Goal: Transaction & Acquisition: Purchase product/service

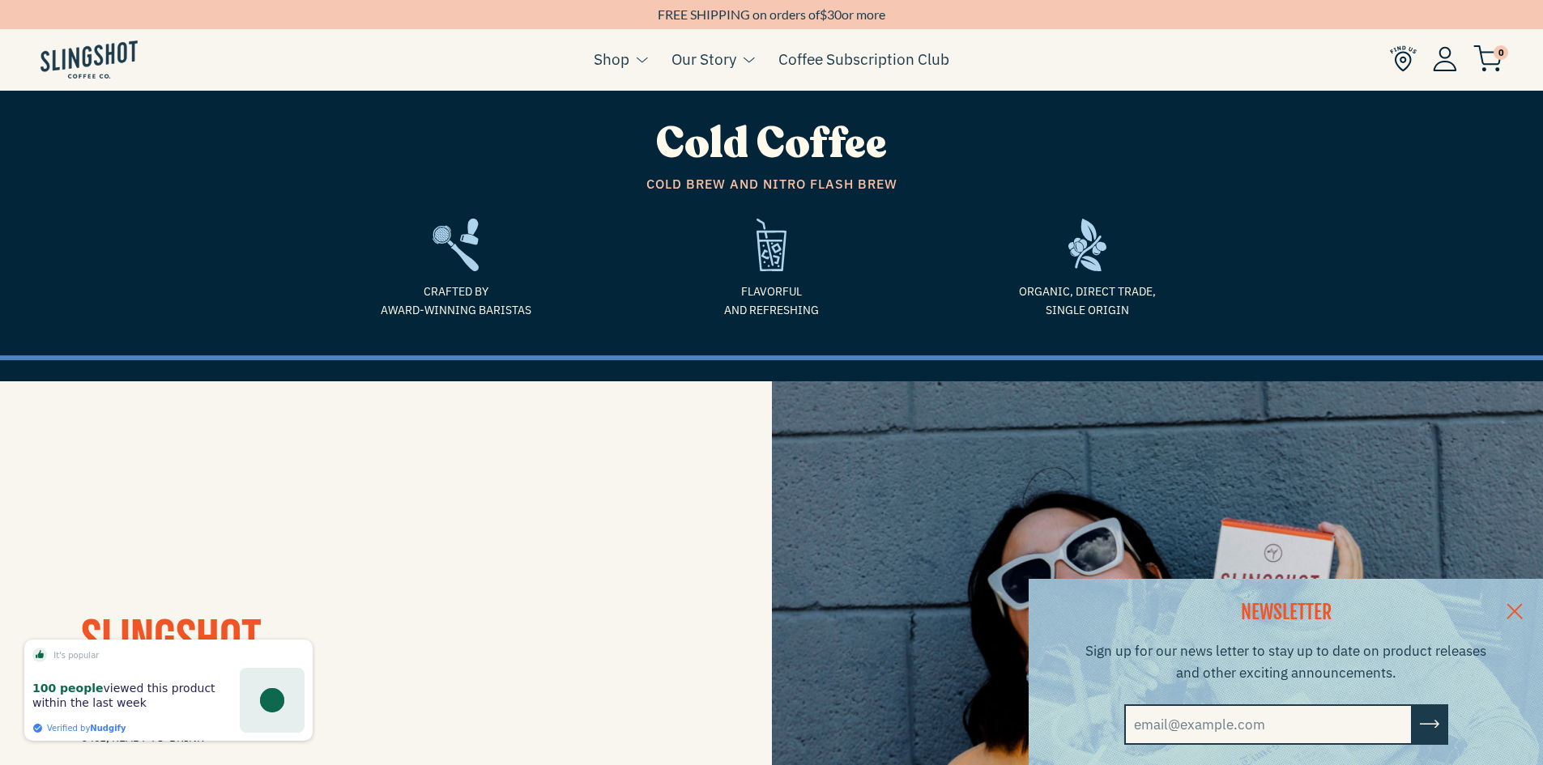
click at [1528, 609] on link at bounding box center [1514, 610] width 57 height 62
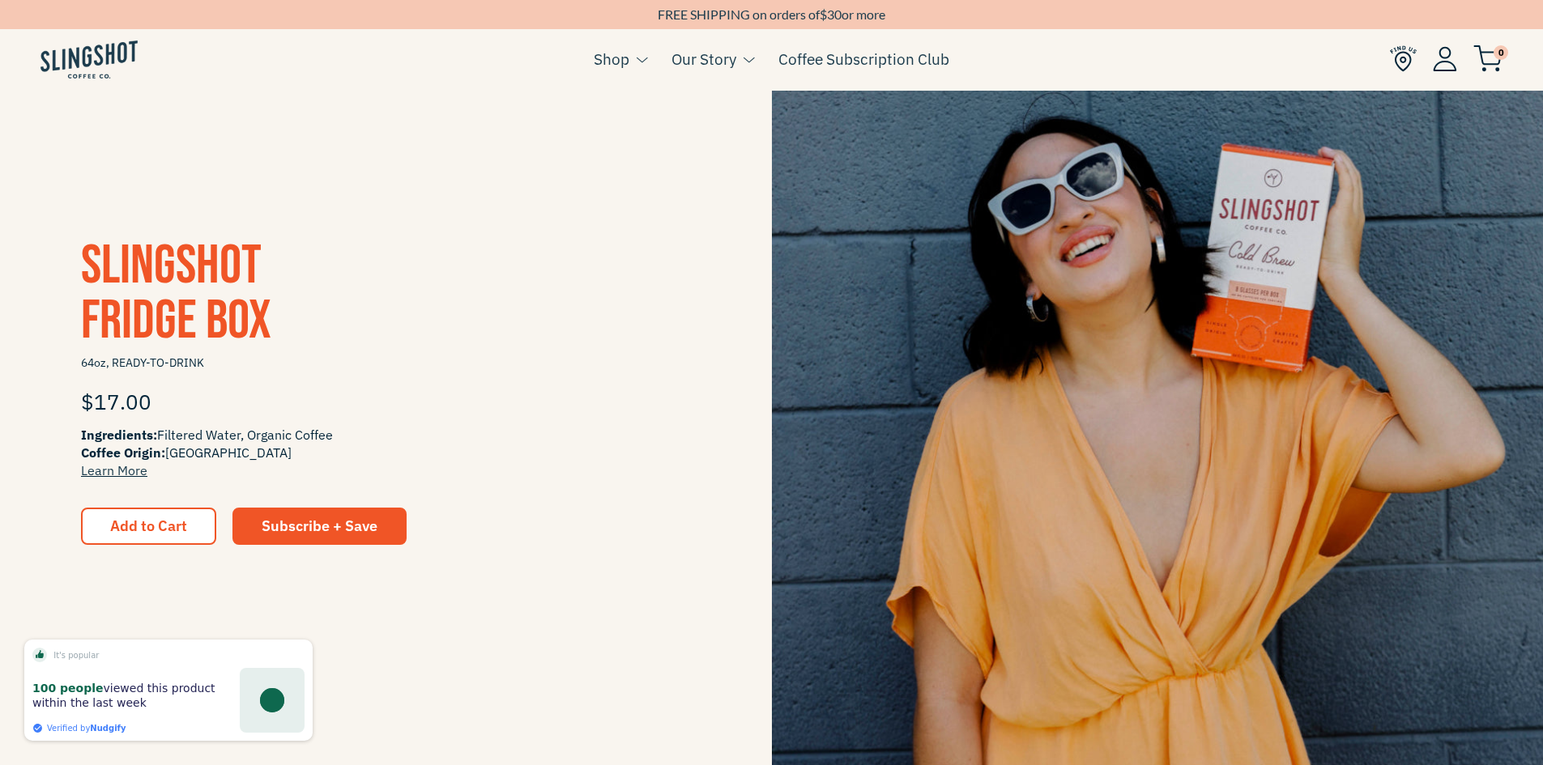
scroll to position [486, 0]
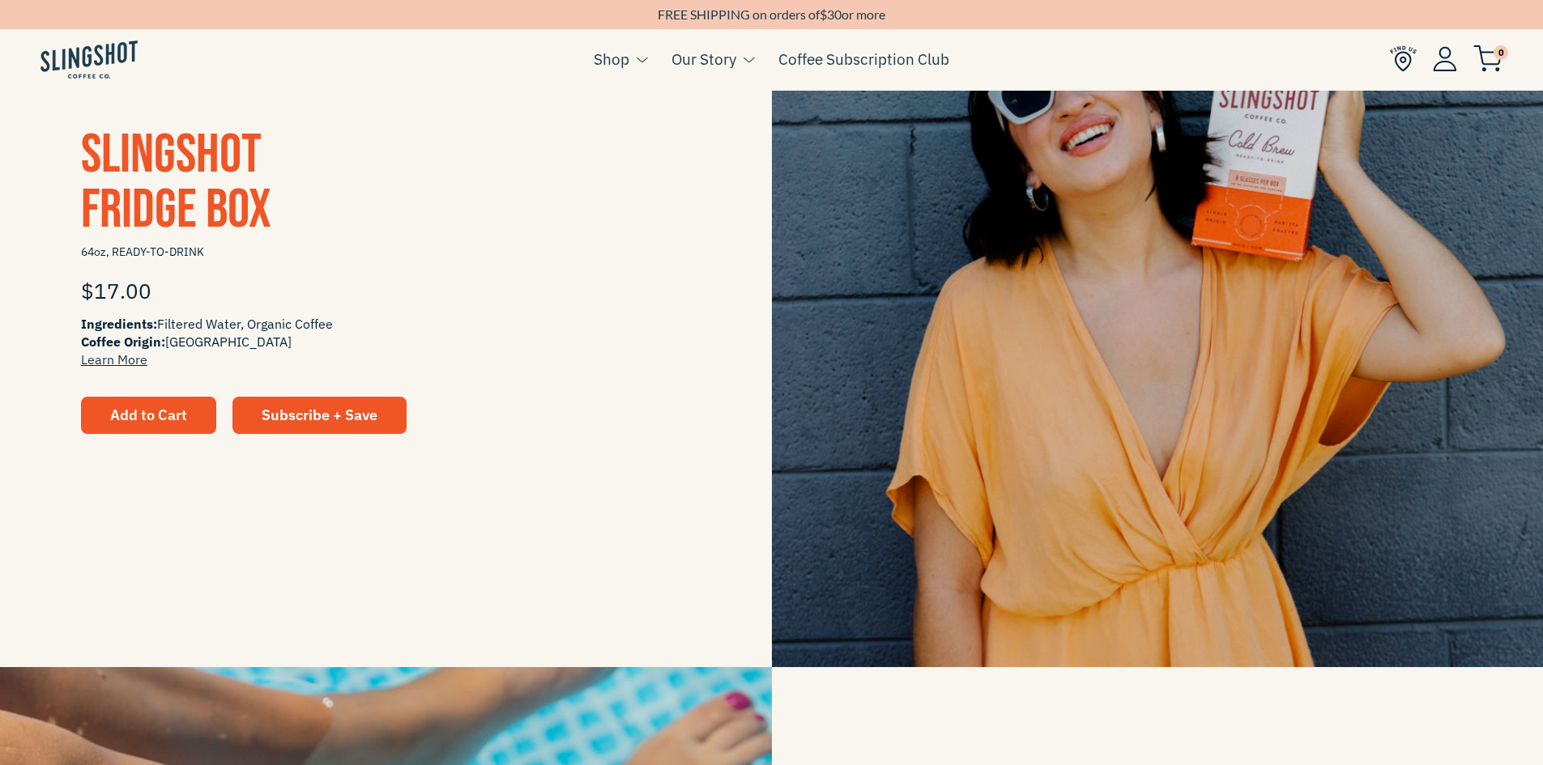
click at [179, 411] on span "Add to Cart" at bounding box center [148, 415] width 77 height 19
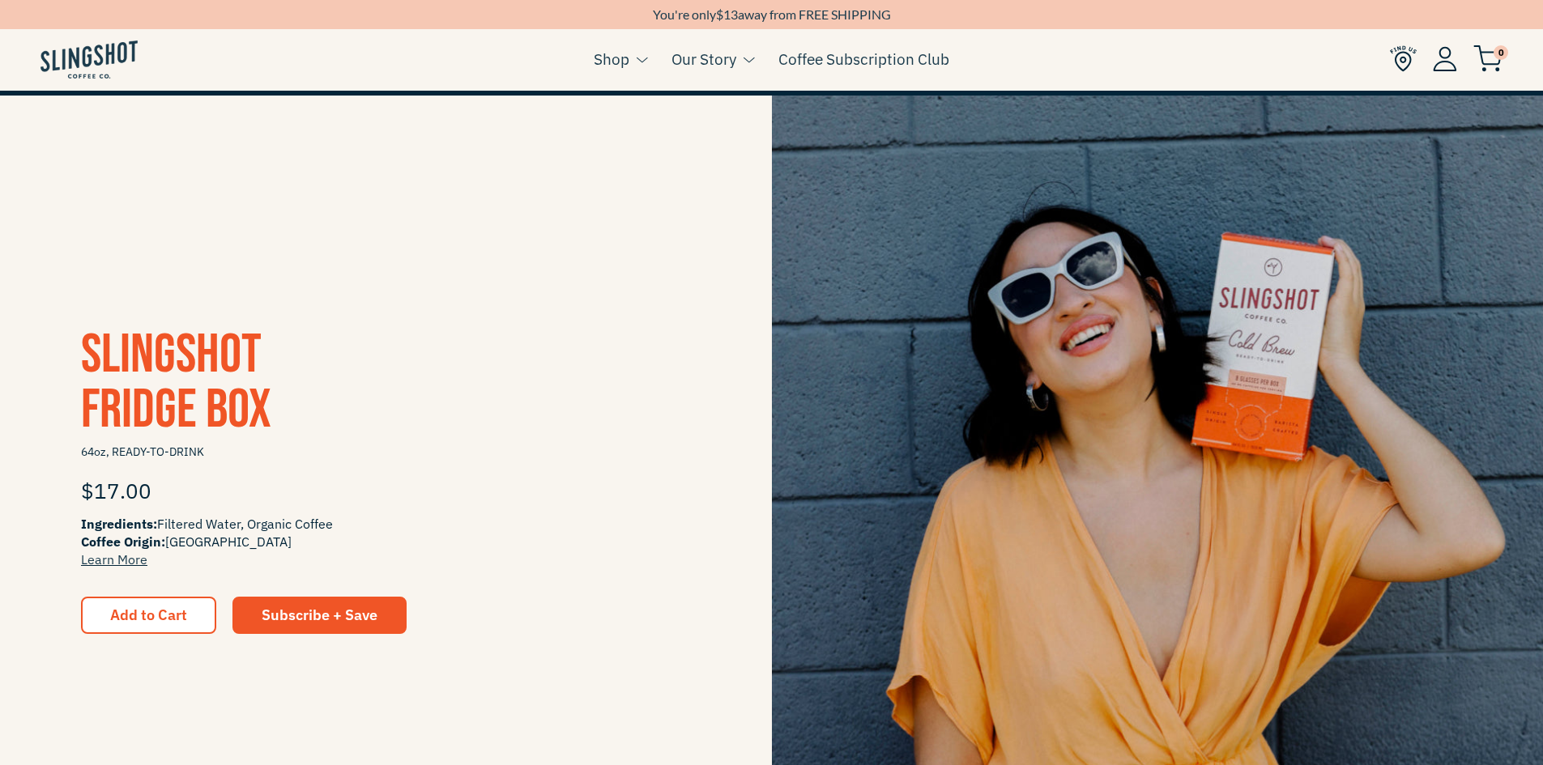
scroll to position [405, 0]
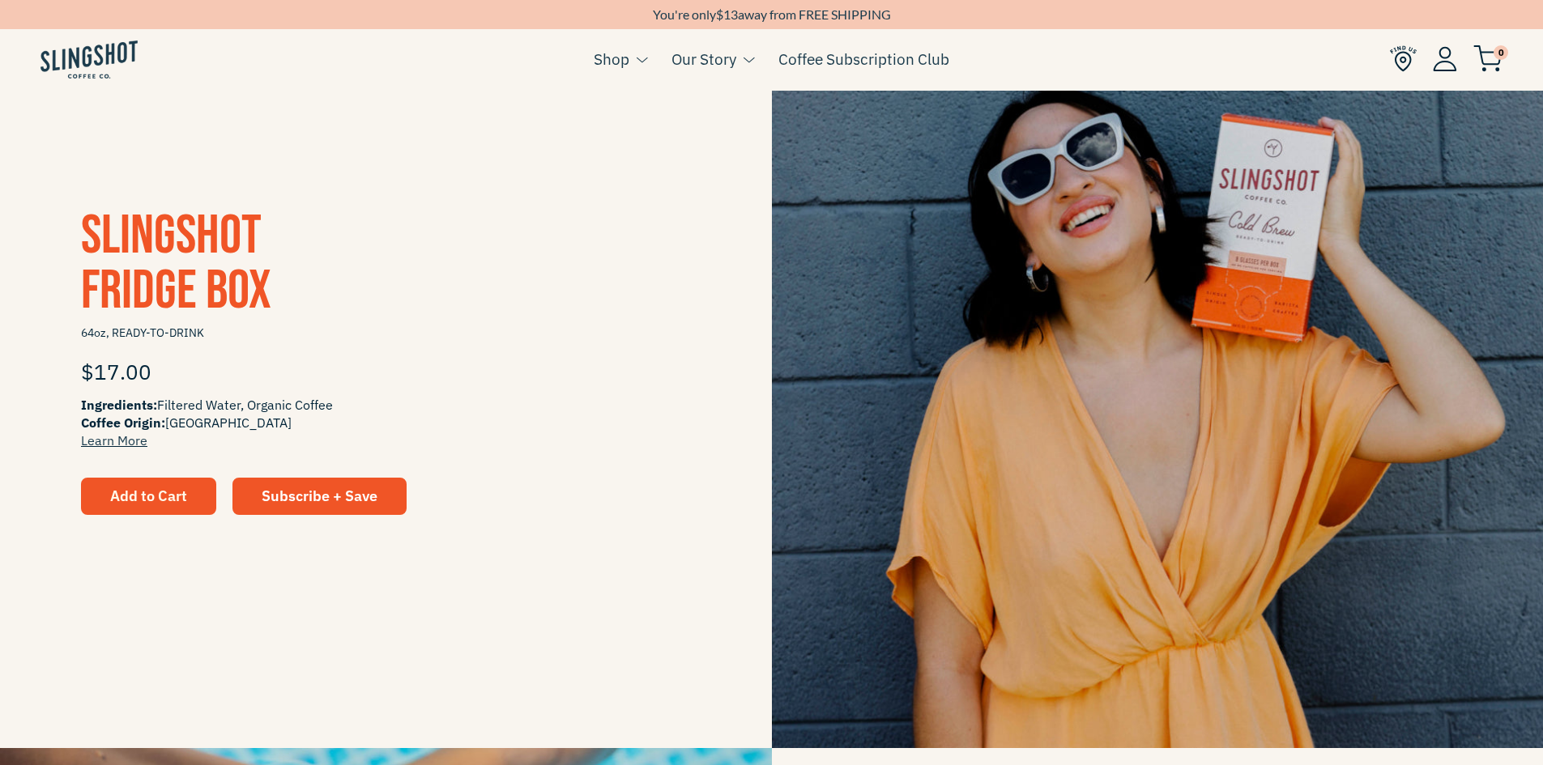
click at [167, 495] on span "Add to Cart" at bounding box center [148, 496] width 77 height 15
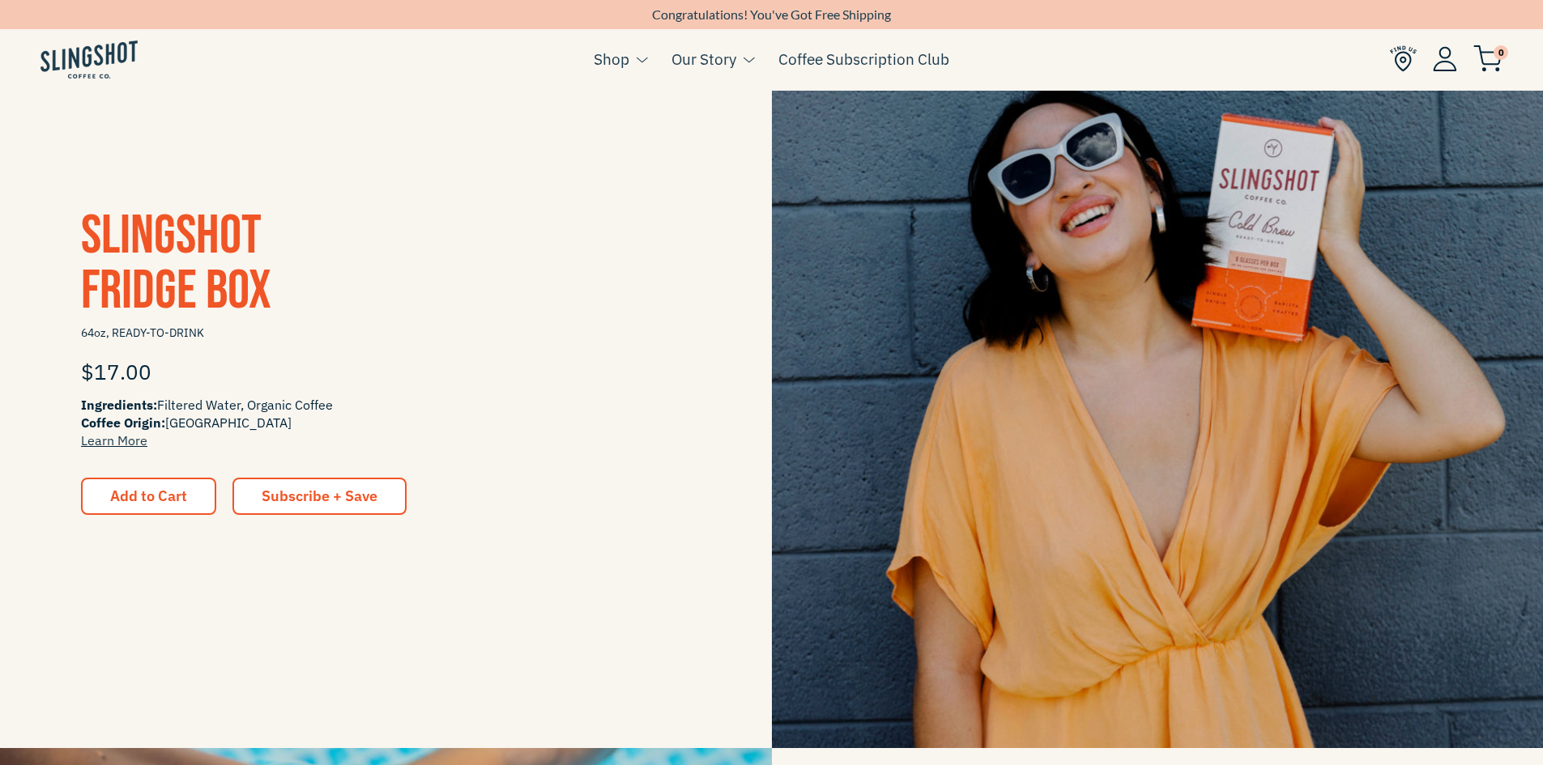
click at [313, 486] on link "Subscribe + Save" at bounding box center [319, 496] width 174 height 37
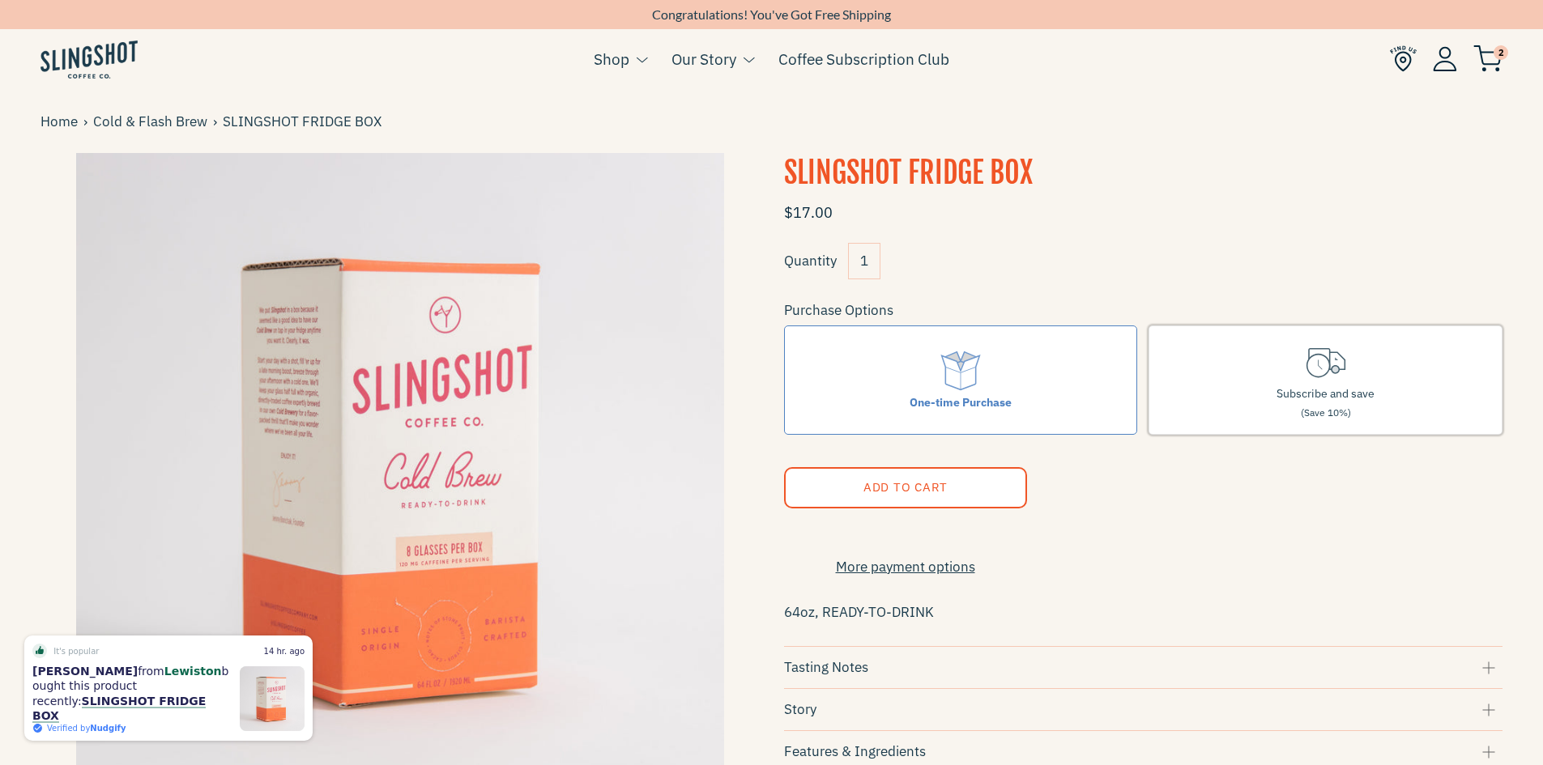
click at [1297, 400] on span "Subscribe and save" at bounding box center [1325, 393] width 98 height 15
click at [0, 0] on input "Subscribe and save (Save 10%)" at bounding box center [0, 0] width 0 height 0
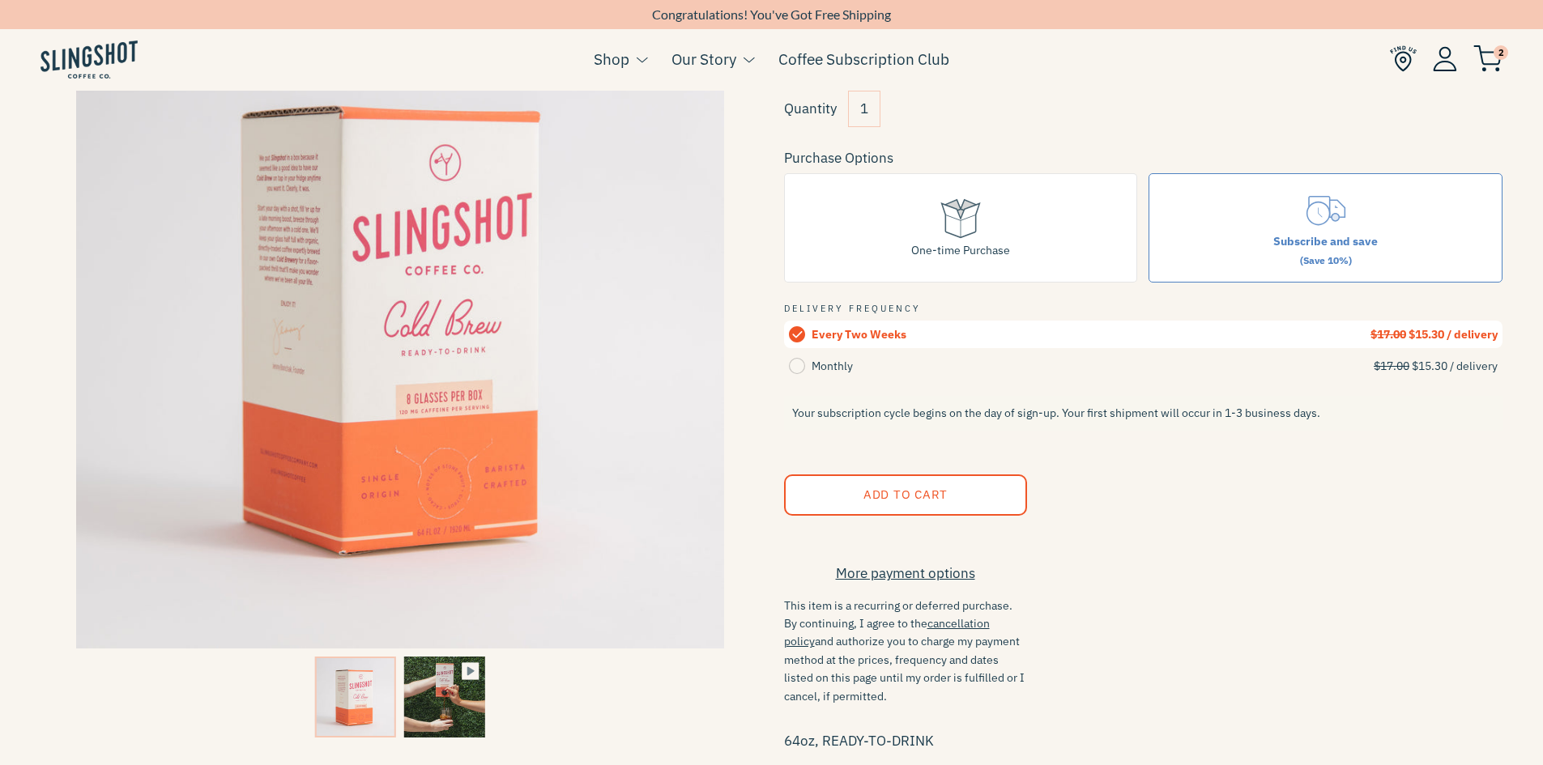
scroll to position [162, 0]
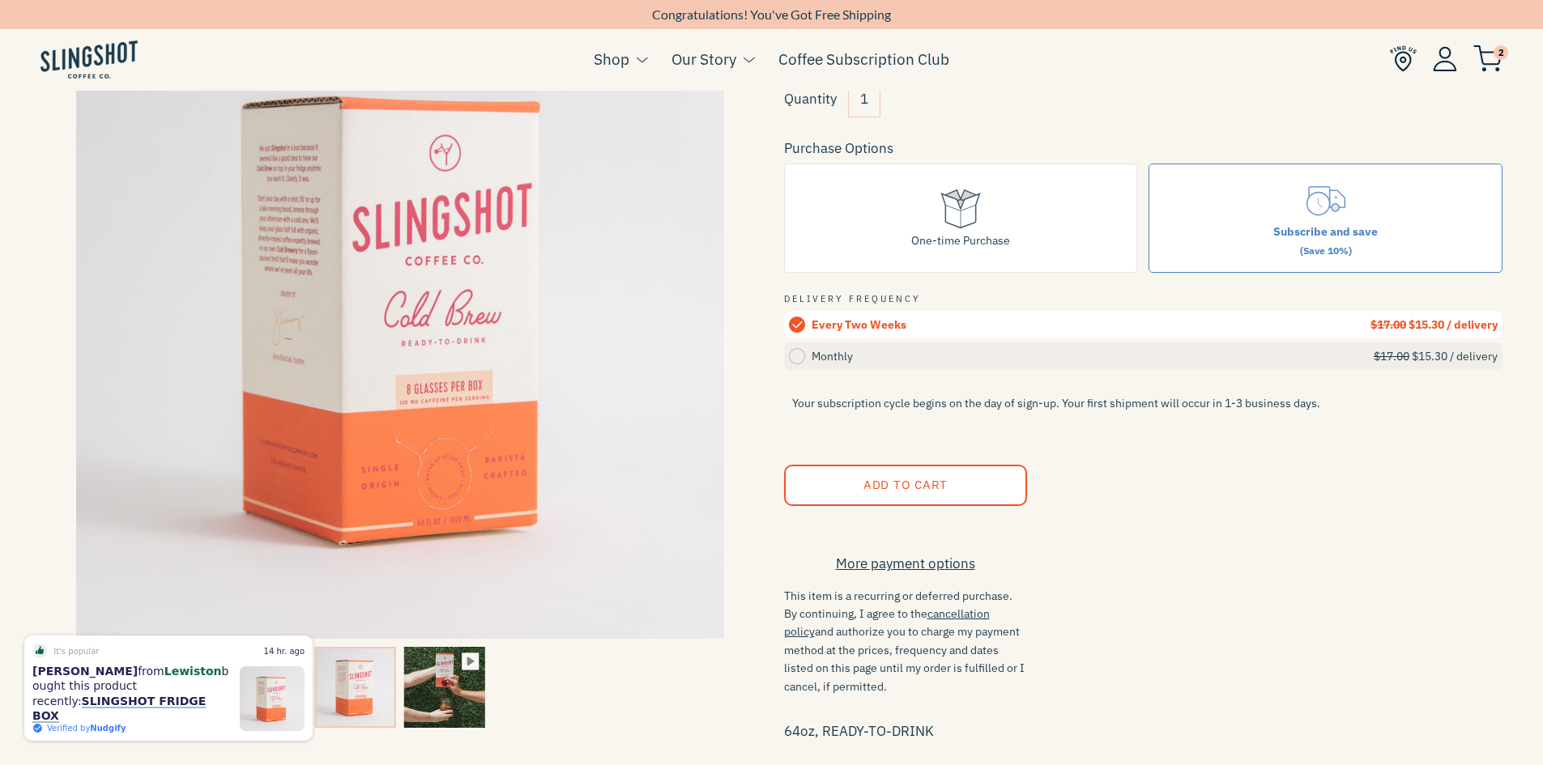
click at [789, 352] on icon at bounding box center [797, 356] width 16 height 16
click at [0, 0] on input "Monthly $17.00 $15.30 / delivery" at bounding box center [0, 0] width 0 height 0
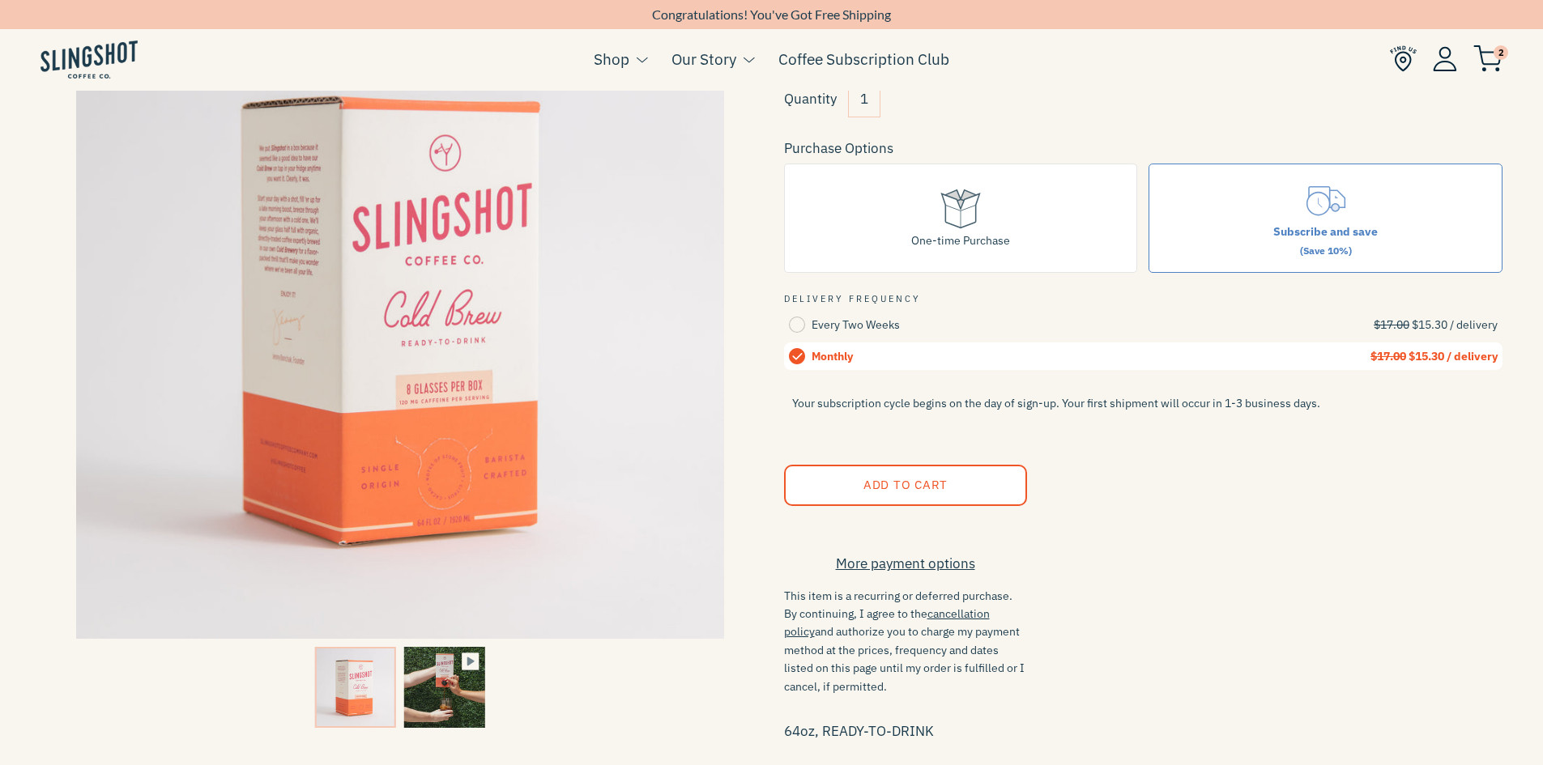
click at [787, 533] on shop-pay-wallet-button at bounding box center [785, 528] width 3 height 18
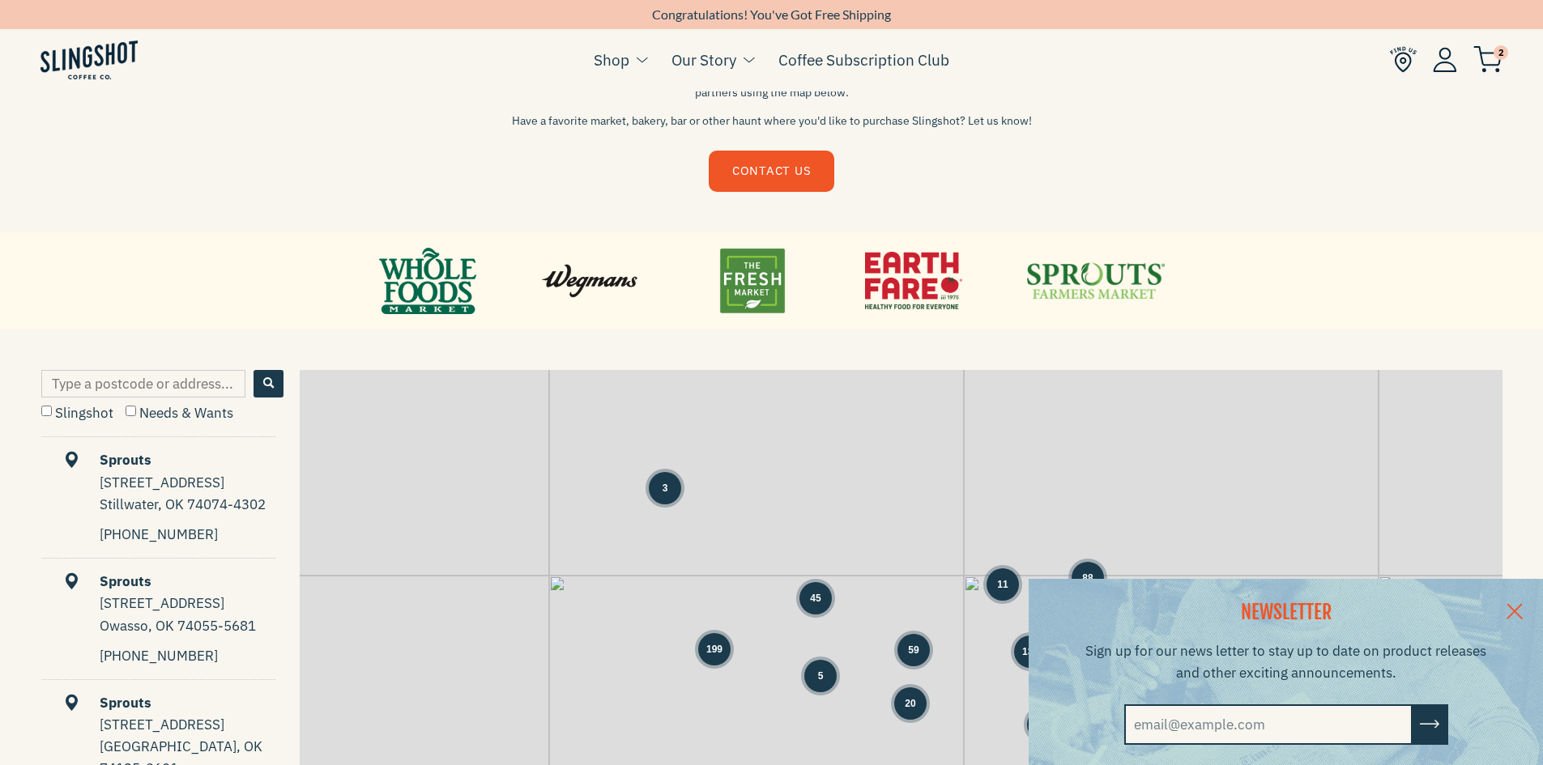
scroll to position [567, 0]
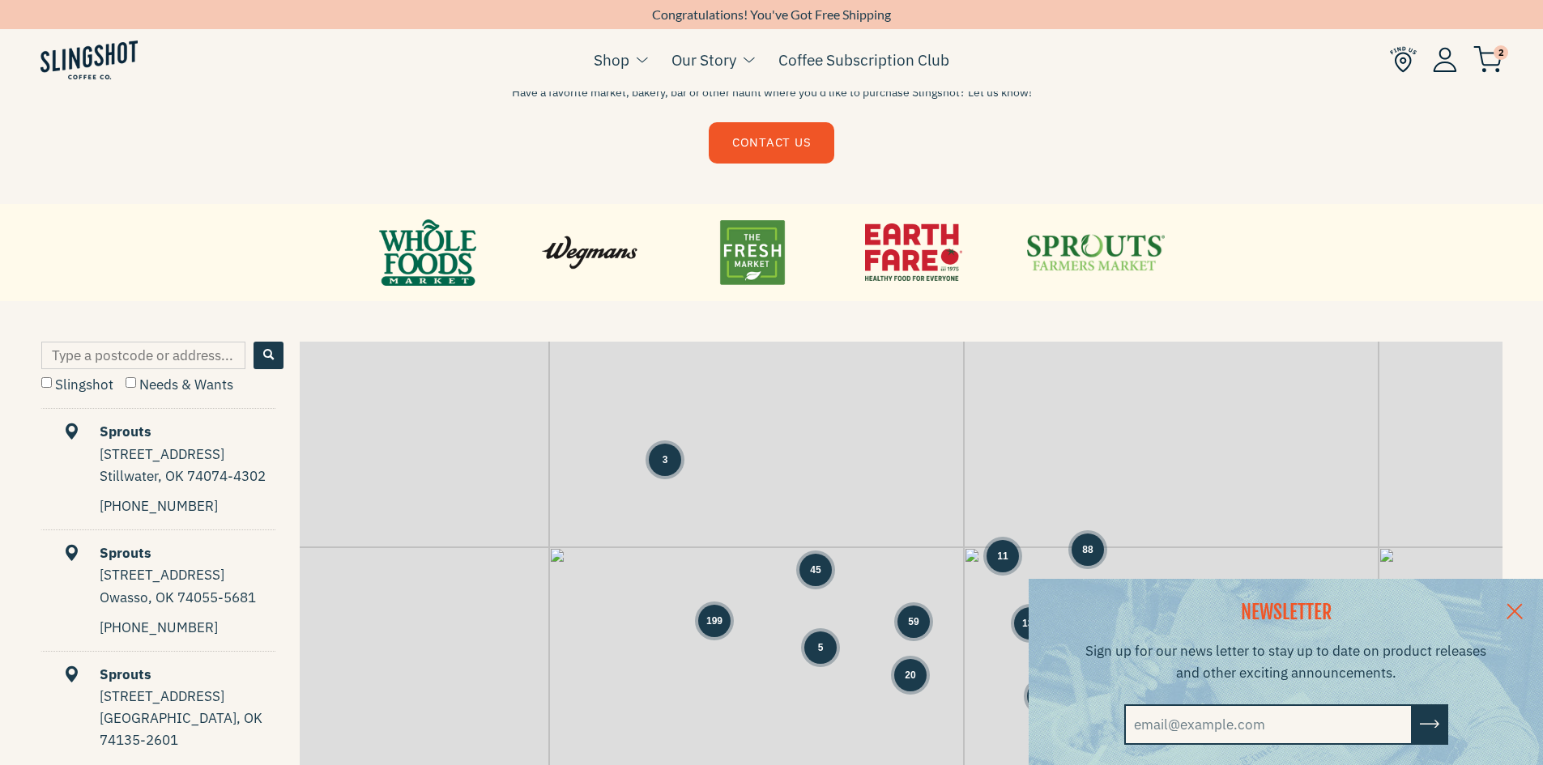
click at [768, 626] on div "NEWSLETTER Sign up for our news letter to stay up to date on product releases a…" at bounding box center [771, 672] width 1543 height 186
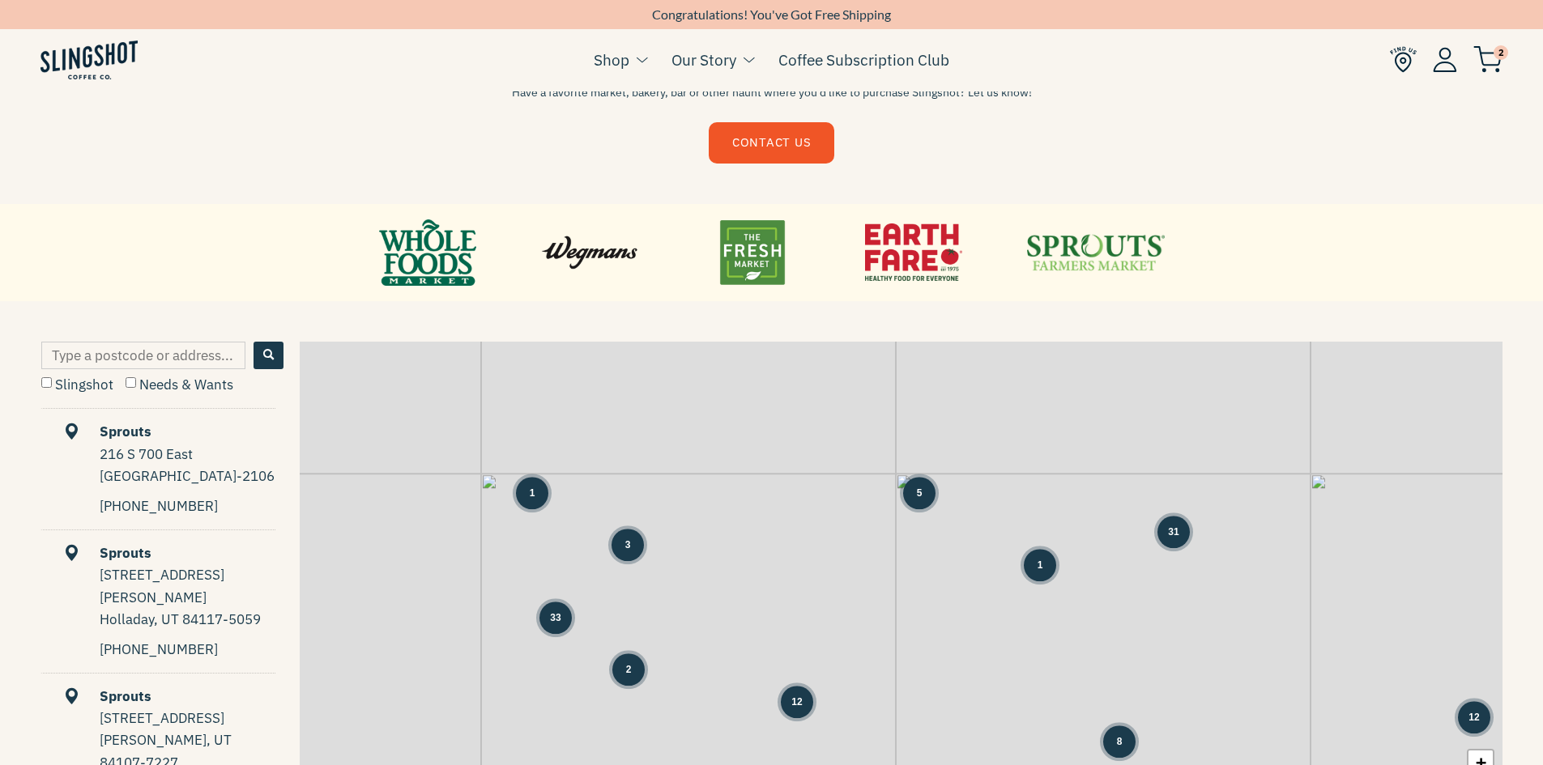
drag, startPoint x: 768, startPoint y: 665, endPoint x: 829, endPoint y: 275, distance: 395.1
click at [828, 287] on main "RETAIL PARTNERS We're proud to partner with some of the most well-known grocers…" at bounding box center [771, 196] width 1543 height 1526
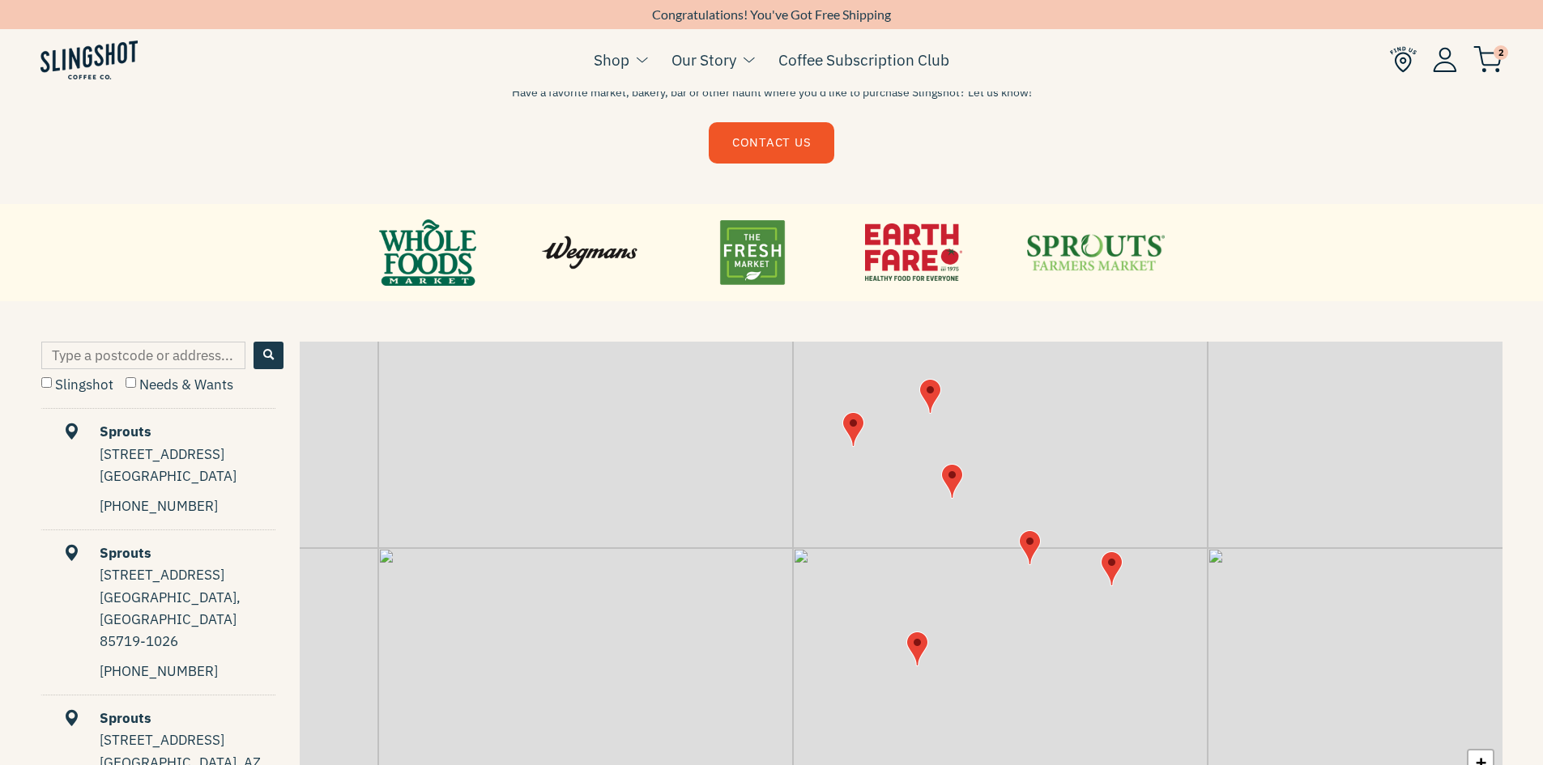
drag, startPoint x: 1050, startPoint y: 568, endPoint x: 987, endPoint y: 652, distance: 104.8
click at [987, 652] on div "+ −" at bounding box center [901, 590] width 1203 height 496
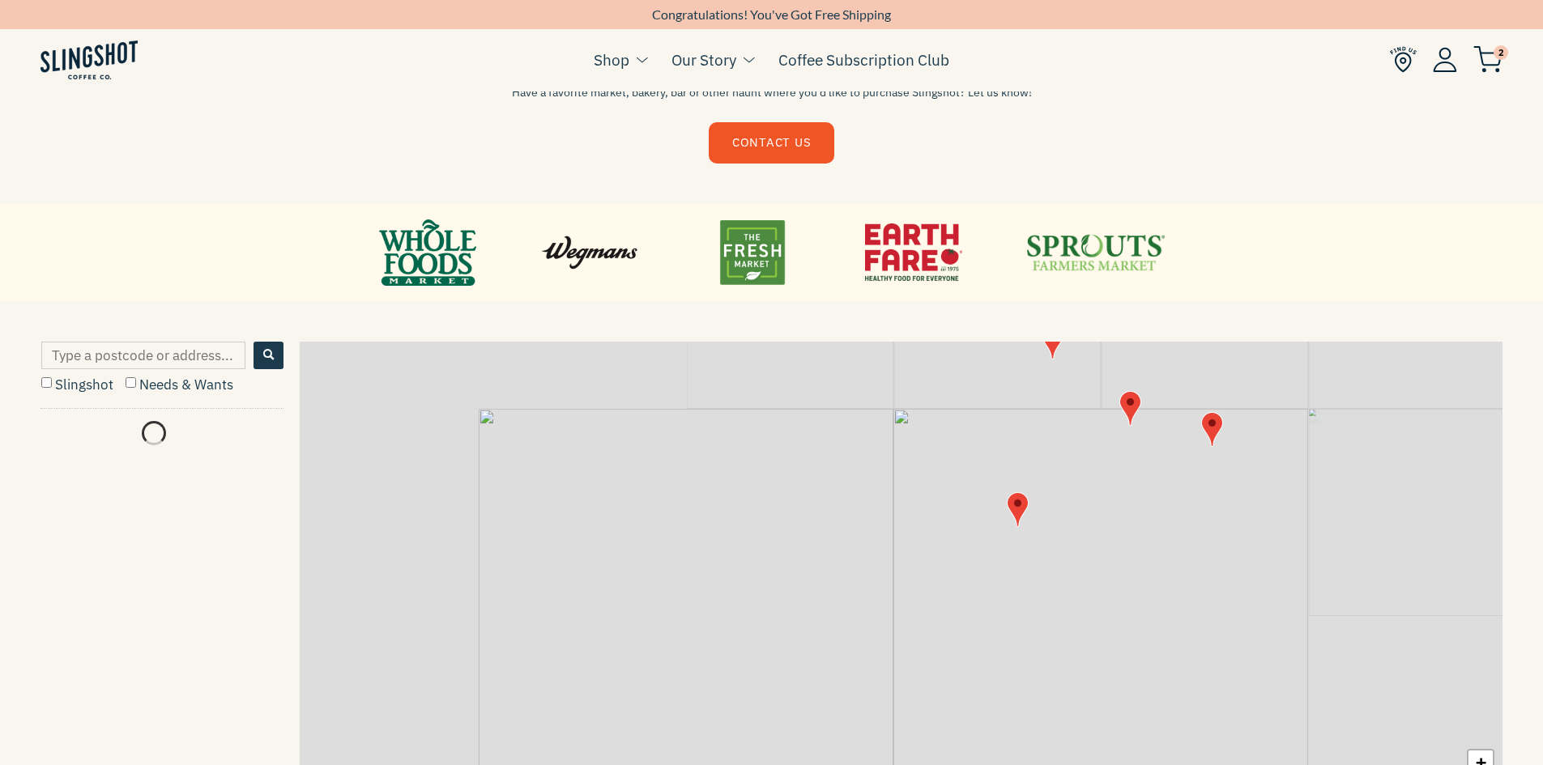
scroll to position [0, 0]
drag, startPoint x: 1031, startPoint y: 451, endPoint x: 1053, endPoint y: 648, distance: 198.0
click at [1063, 654] on div "+ −" at bounding box center [901, 590] width 1203 height 496
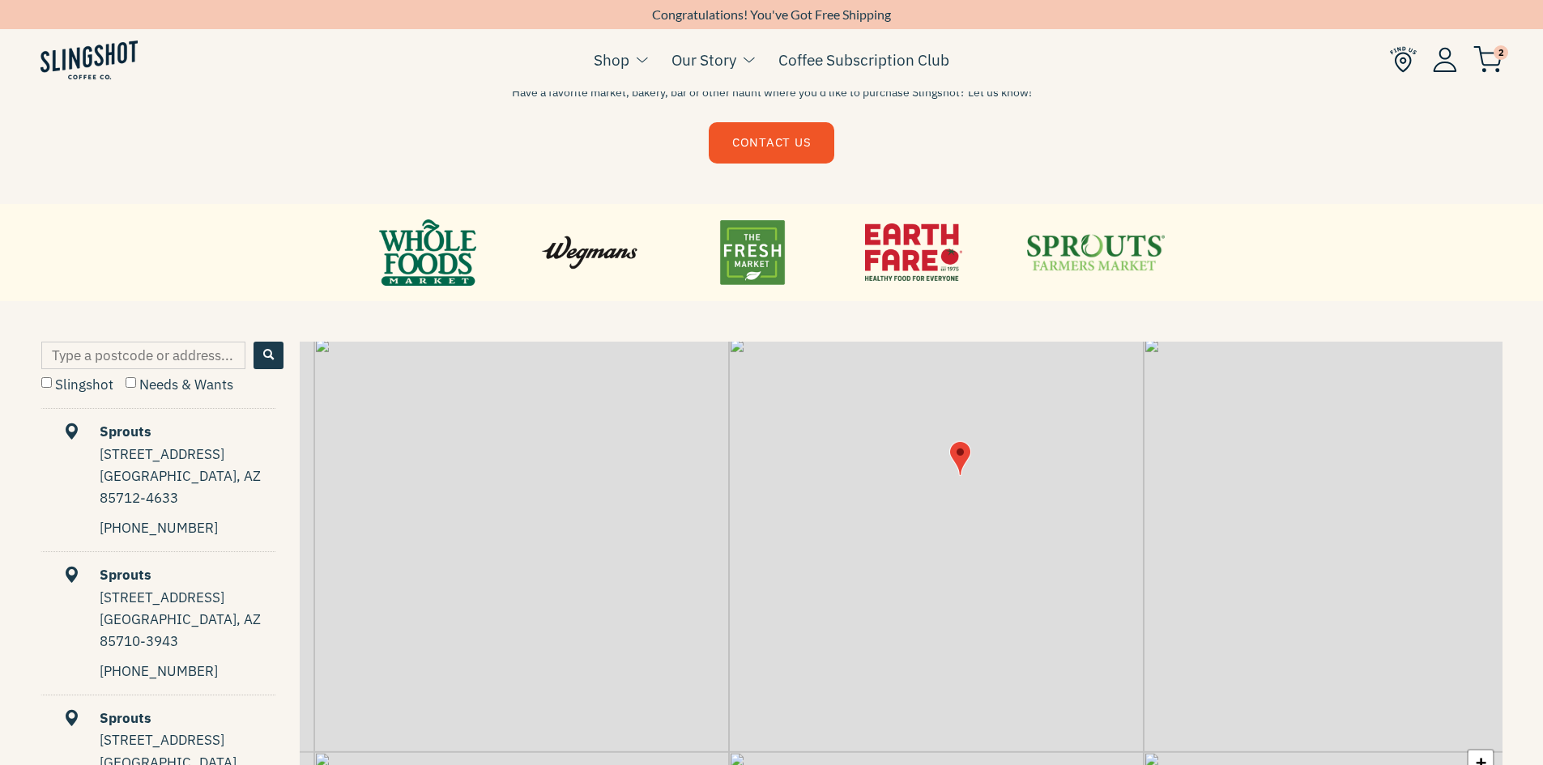
drag, startPoint x: 867, startPoint y: 560, endPoint x: 949, endPoint y: 552, distance: 82.9
click at [949, 552] on div "+ −" at bounding box center [901, 590] width 1203 height 496
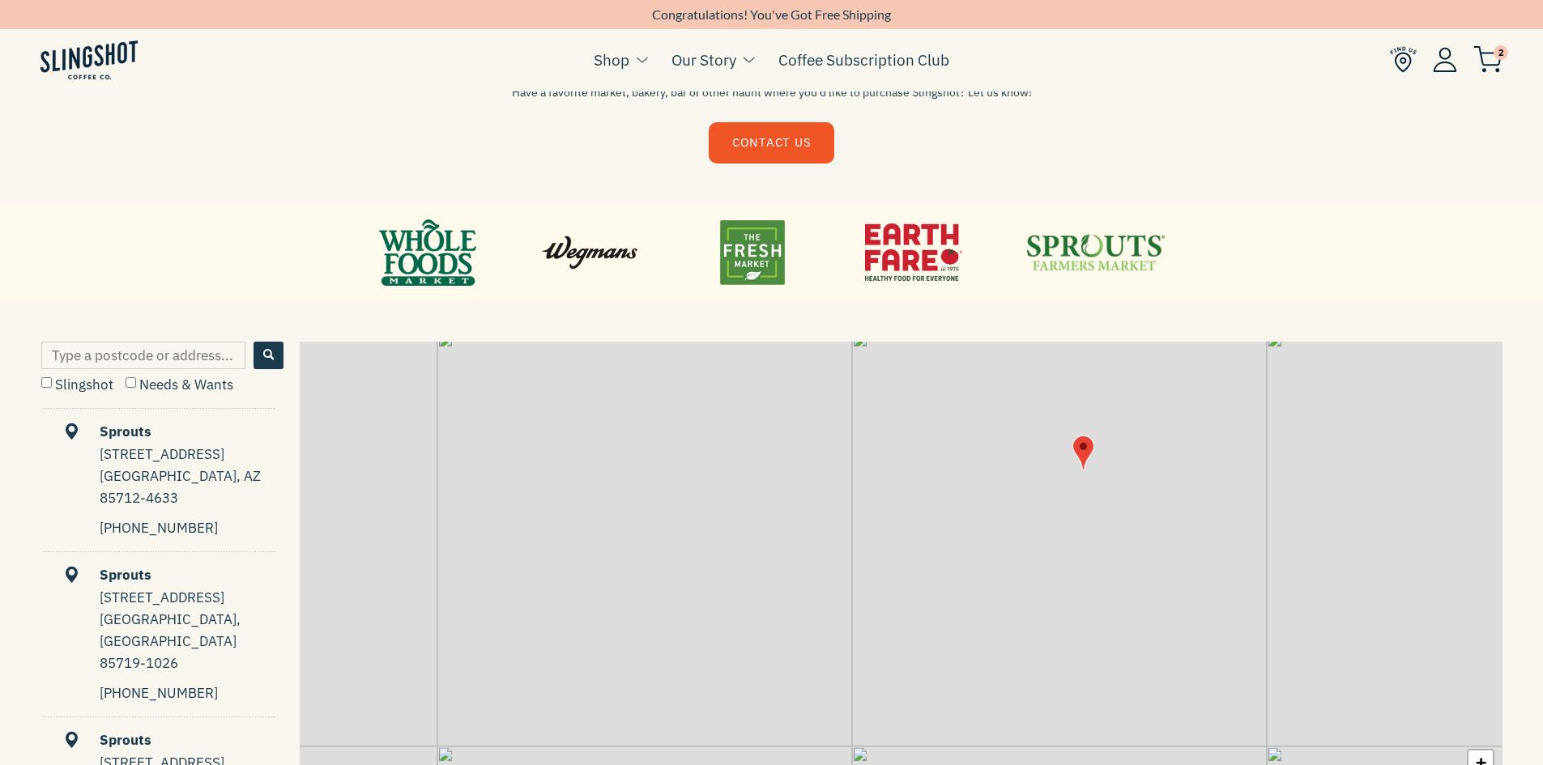
click at [49, 383] on input "Slingshot" at bounding box center [46, 382] width 11 height 11
checkbox input "true"
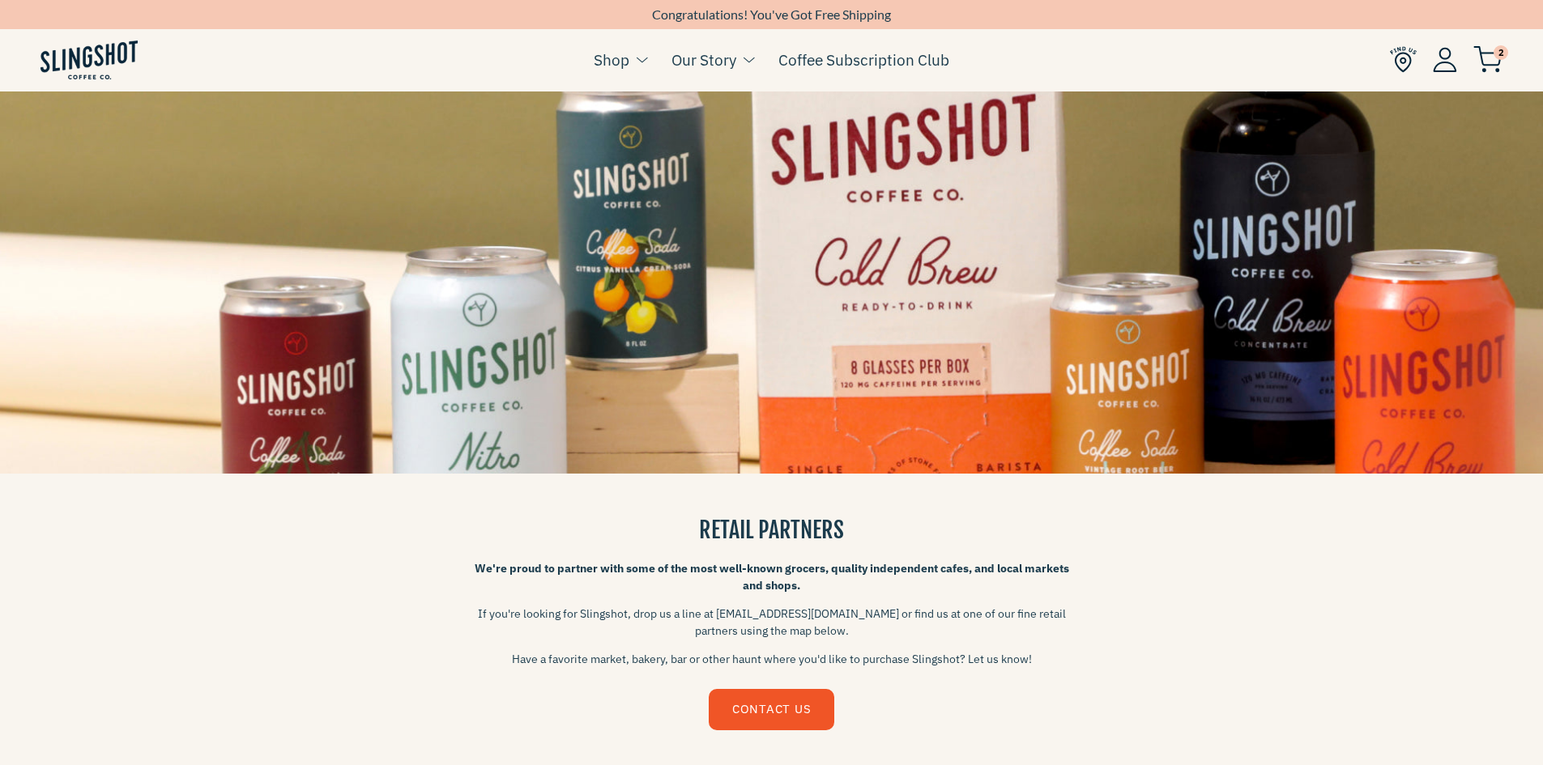
click at [785, 11] on div "Congratulations! You've Got Free Shipping" at bounding box center [771, 14] width 1543 height 16
drag, startPoint x: 804, startPoint y: 11, endPoint x: 895, endPoint y: 14, distance: 90.8
click at [895, 14] on div "Congratulations! You've Got Free Shipping" at bounding box center [771, 14] width 1543 height 16
click at [897, 14] on div "Congratulations! You've Got Free Shipping" at bounding box center [771, 14] width 1543 height 16
click at [1502, 59] on span "2" at bounding box center [1501, 52] width 15 height 15
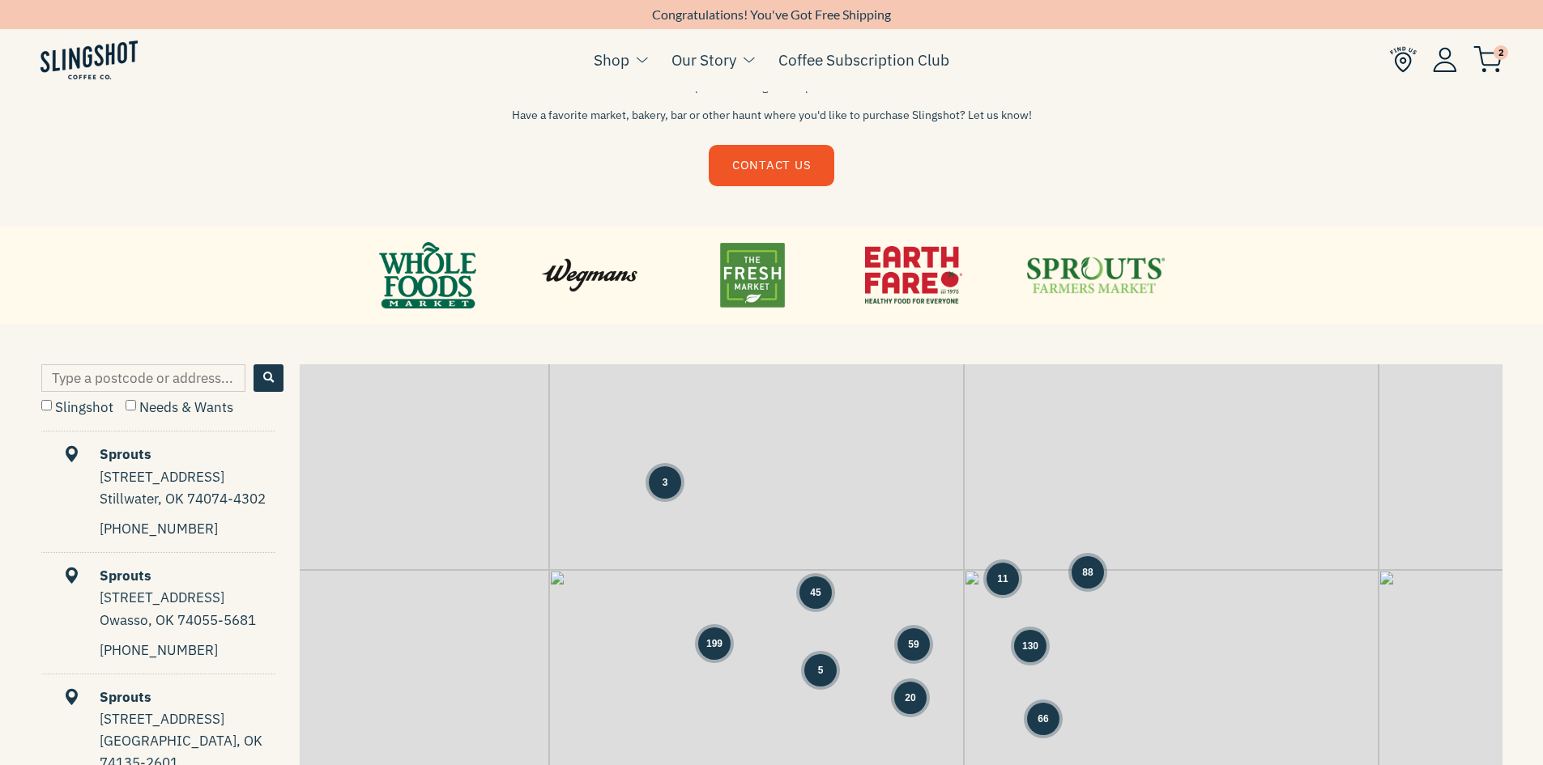
scroll to position [567, 0]
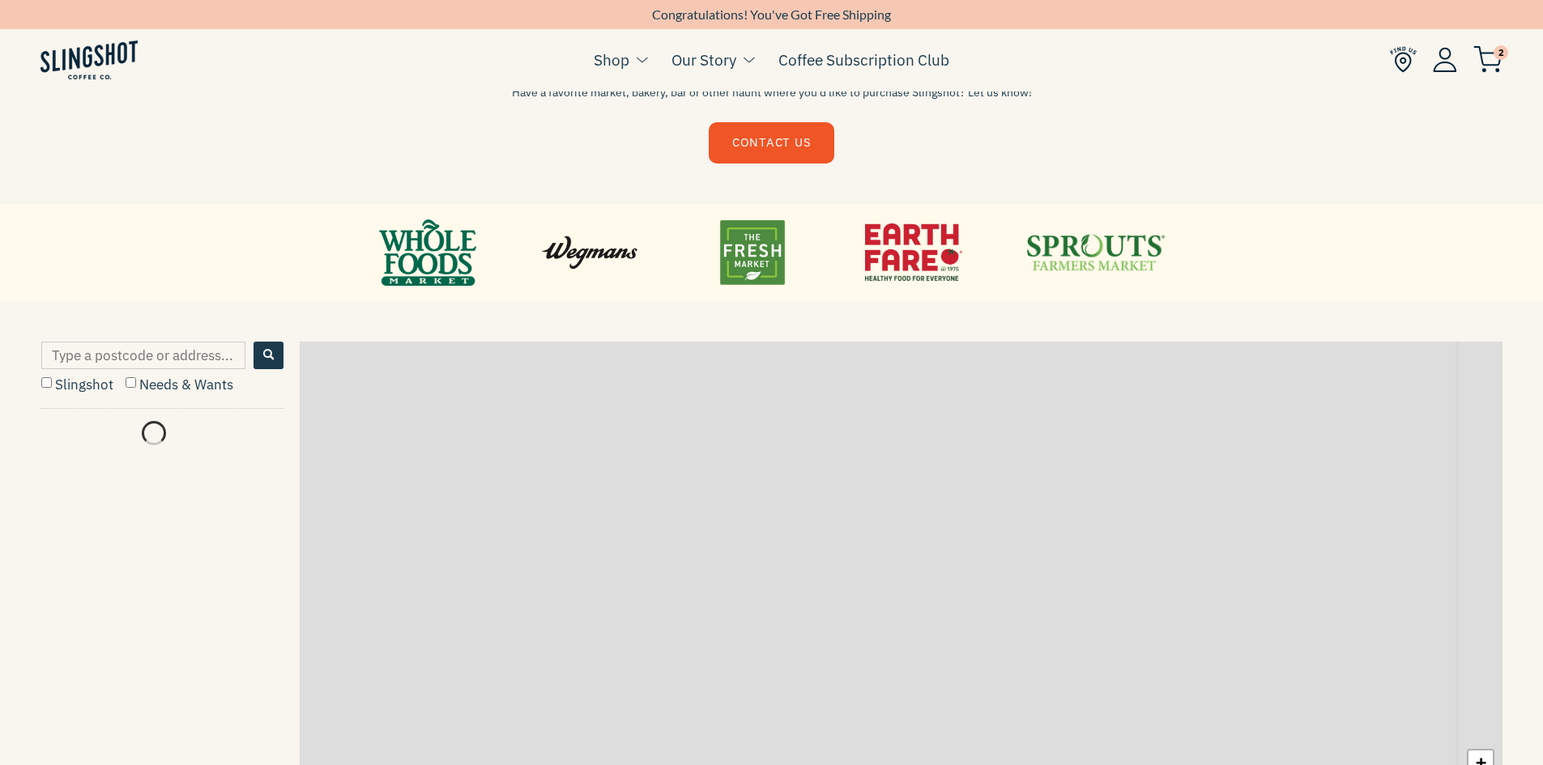
drag, startPoint x: 739, startPoint y: 667, endPoint x: 803, endPoint y: 325, distance: 348.5
click at [803, 330] on main "RETAIL PARTNERS We're proud to partner with some of the most well-known grocers…" at bounding box center [771, 196] width 1543 height 1526
drag, startPoint x: 769, startPoint y: 459, endPoint x: 772, endPoint y: 338, distance: 121.5
click at [770, 342] on div "4 9 15 1 3 2 6 6 1 + −" at bounding box center [901, 590] width 1203 height 496
drag, startPoint x: 669, startPoint y: 695, endPoint x: 680, endPoint y: 371, distance: 324.2
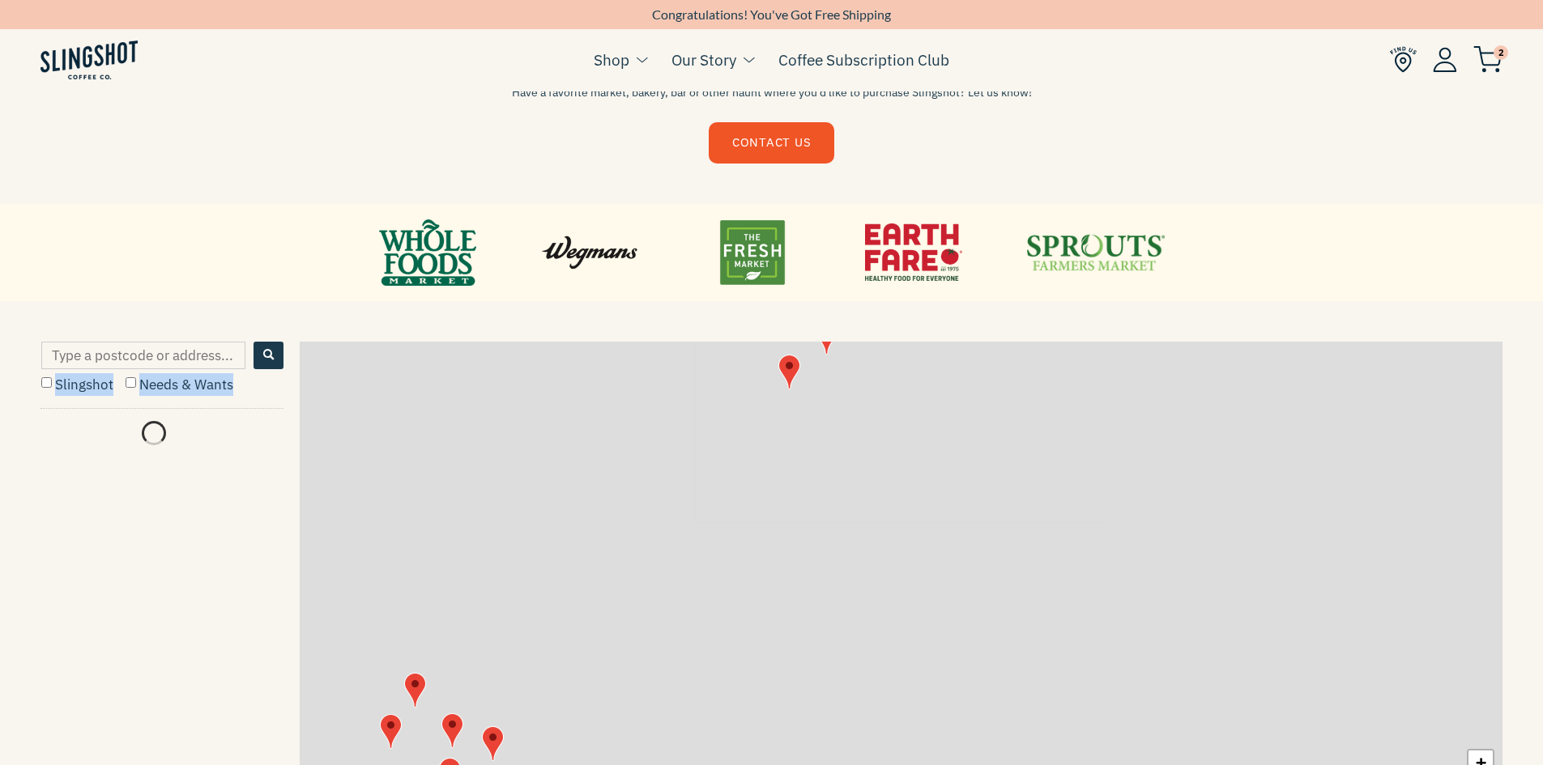
click at [680, 380] on div "1 3 2 6 6 1 8 7 1 + −" at bounding box center [901, 590] width 1203 height 496
drag, startPoint x: 625, startPoint y: 540, endPoint x: 740, endPoint y: 550, distance: 115.4
click at [740, 550] on div "2 6 6 1 8 7 1 3 5 3 3 20 8 2 1 1 1 3 5 1 3 5 31 1 1 15" at bounding box center [901, 590] width 1203 height 496
drag, startPoint x: 551, startPoint y: 620, endPoint x: 931, endPoint y: 345, distance: 469.8
click at [914, 356] on div "1 7 3 3 20 8 1 1 3 1 3 5 31 1 1 15 33 1 7 4 21 1 2 1 8" at bounding box center [901, 590] width 1203 height 496
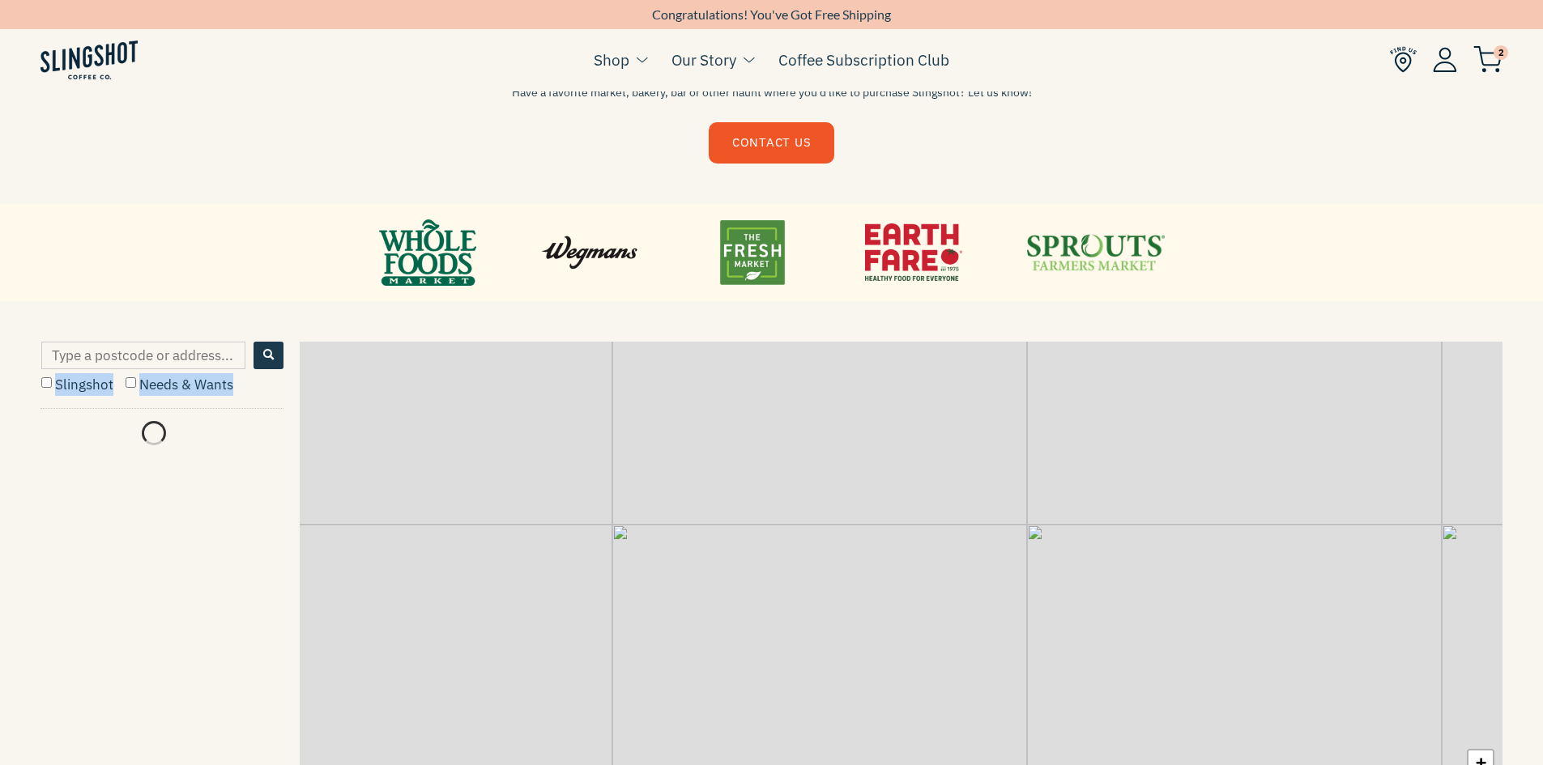
drag, startPoint x: 618, startPoint y: 501, endPoint x: 648, endPoint y: 591, distance: 95.5
click at [648, 591] on div "+ −" at bounding box center [901, 590] width 1203 height 496
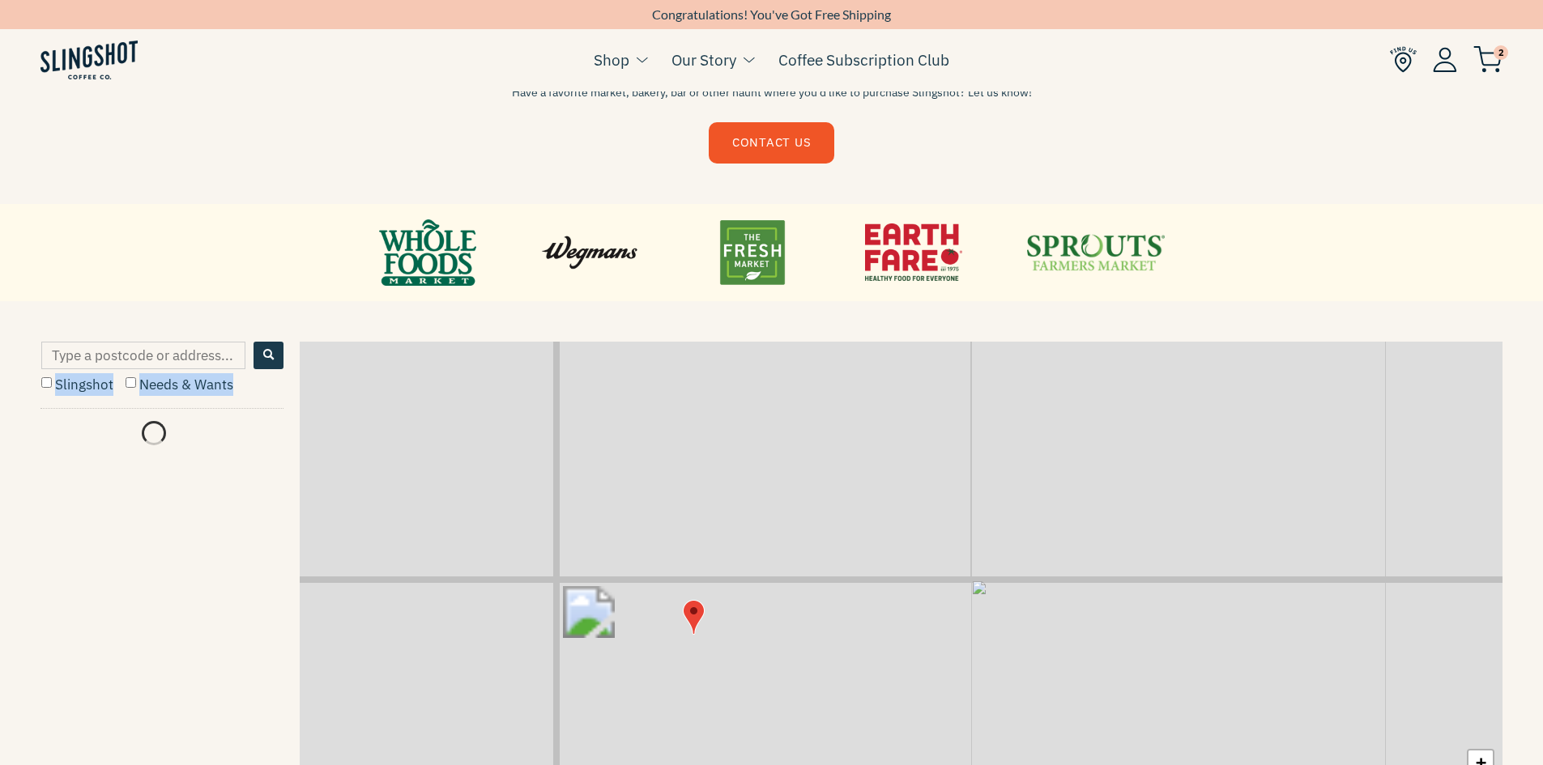
drag, startPoint x: 652, startPoint y: 435, endPoint x: 620, endPoint y: 756, distance: 322.3
click at [616, 754] on div "+ −" at bounding box center [901, 590] width 1203 height 496
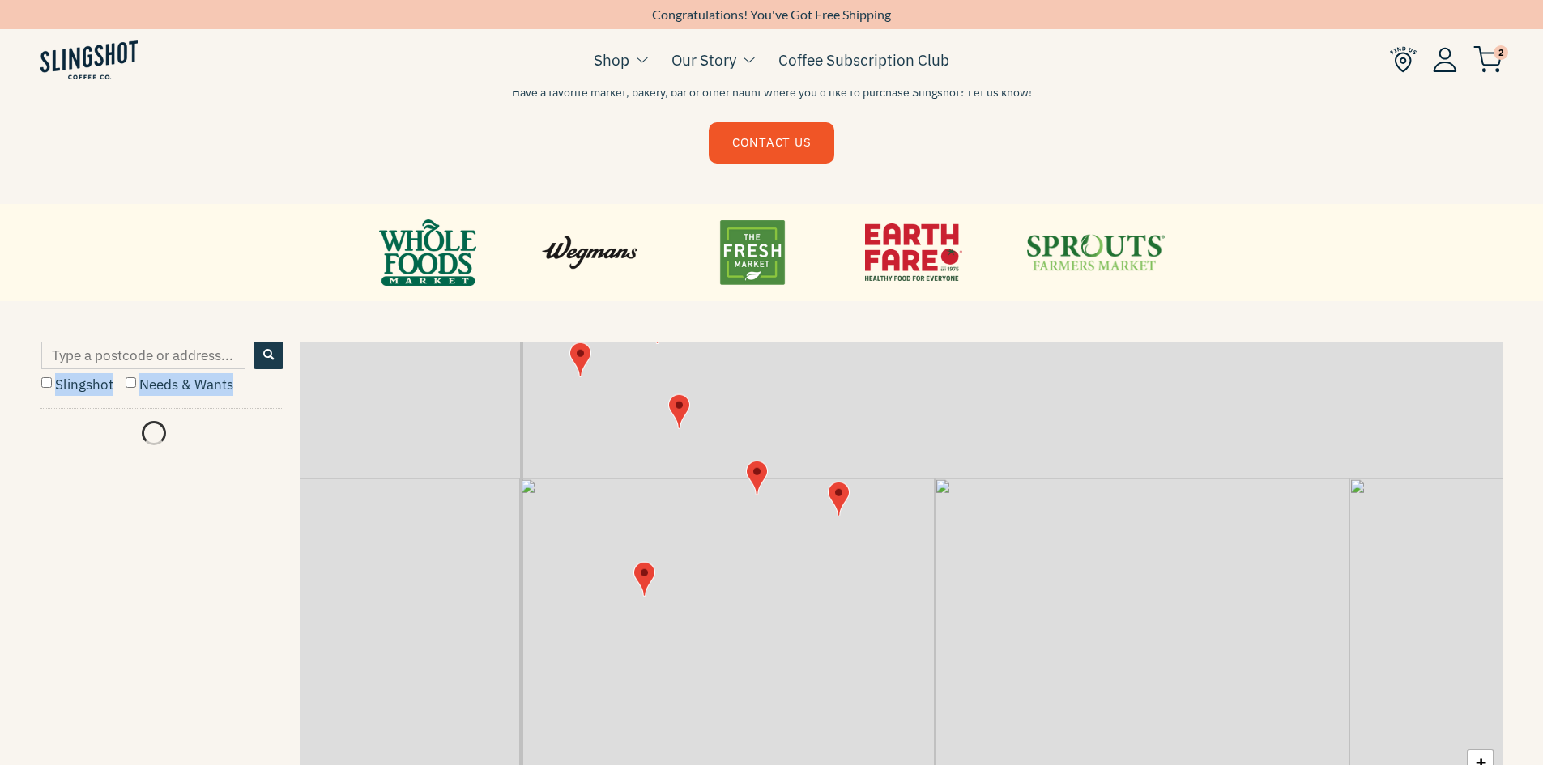
scroll to position [573, 0]
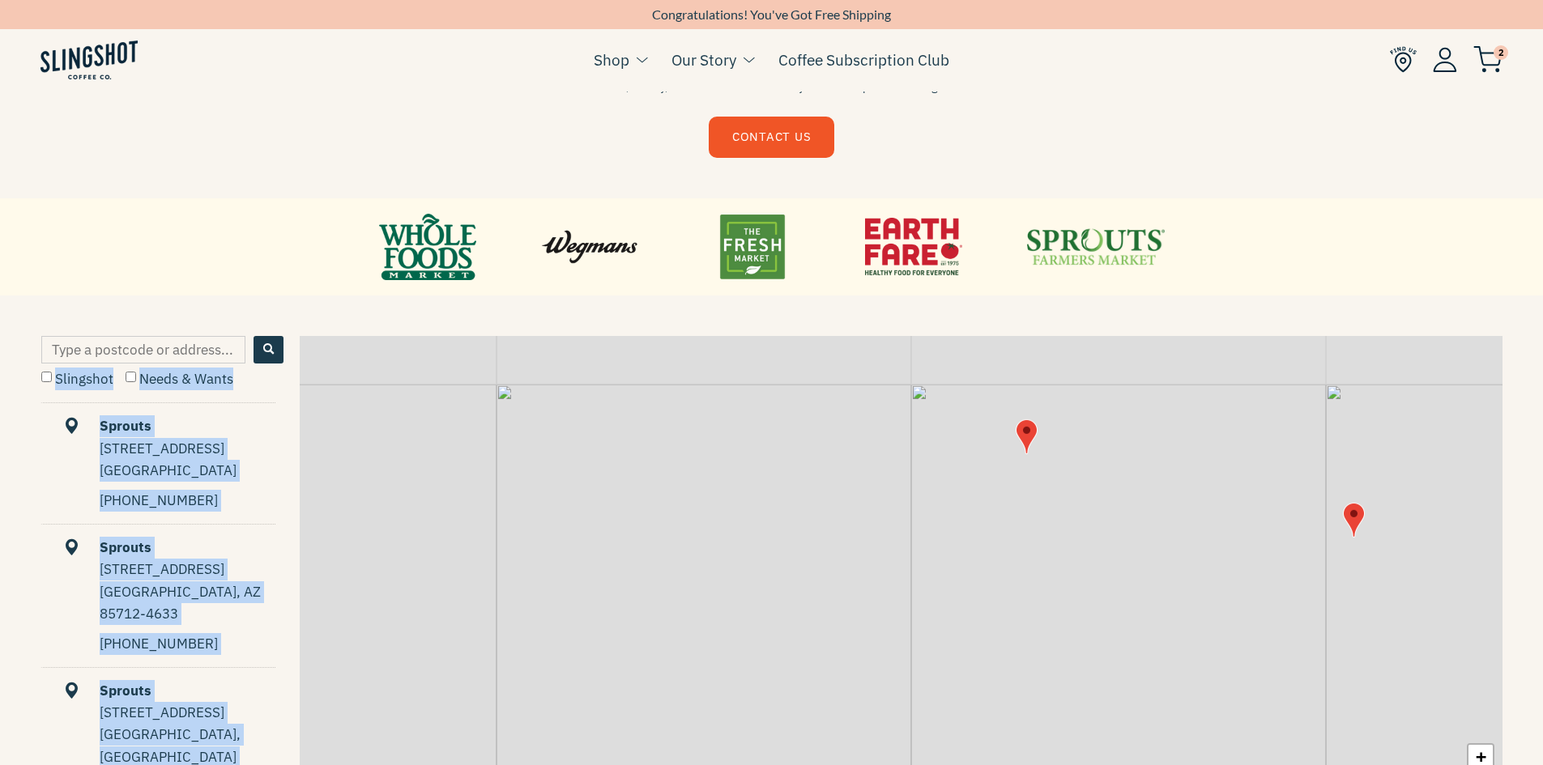
drag, startPoint x: 863, startPoint y: 511, endPoint x: 725, endPoint y: 701, distance: 234.3
click at [725, 701] on div "+ −" at bounding box center [901, 584] width 1203 height 496
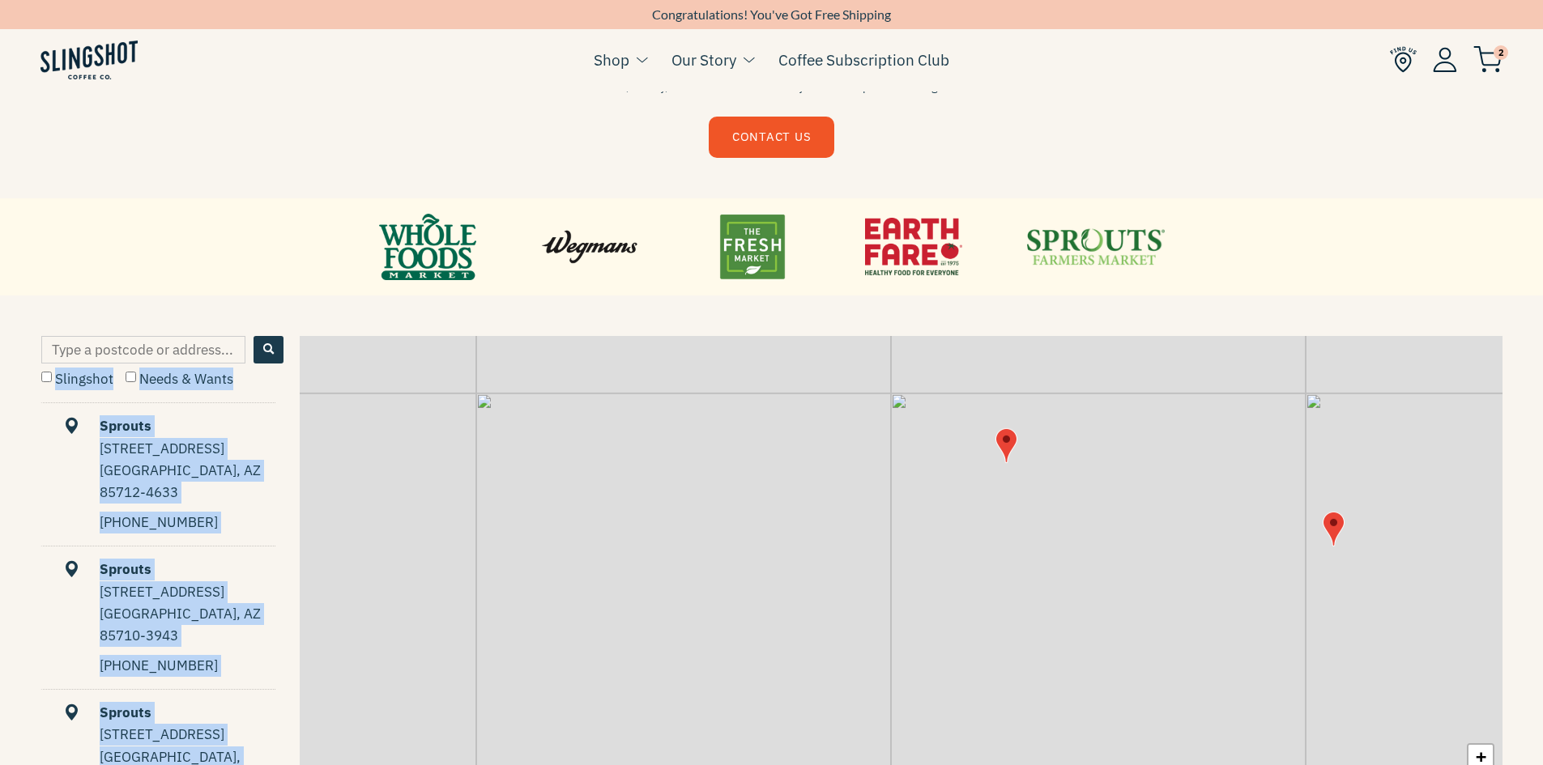
click at [1012, 444] on img "Map" at bounding box center [1006, 445] width 22 height 35
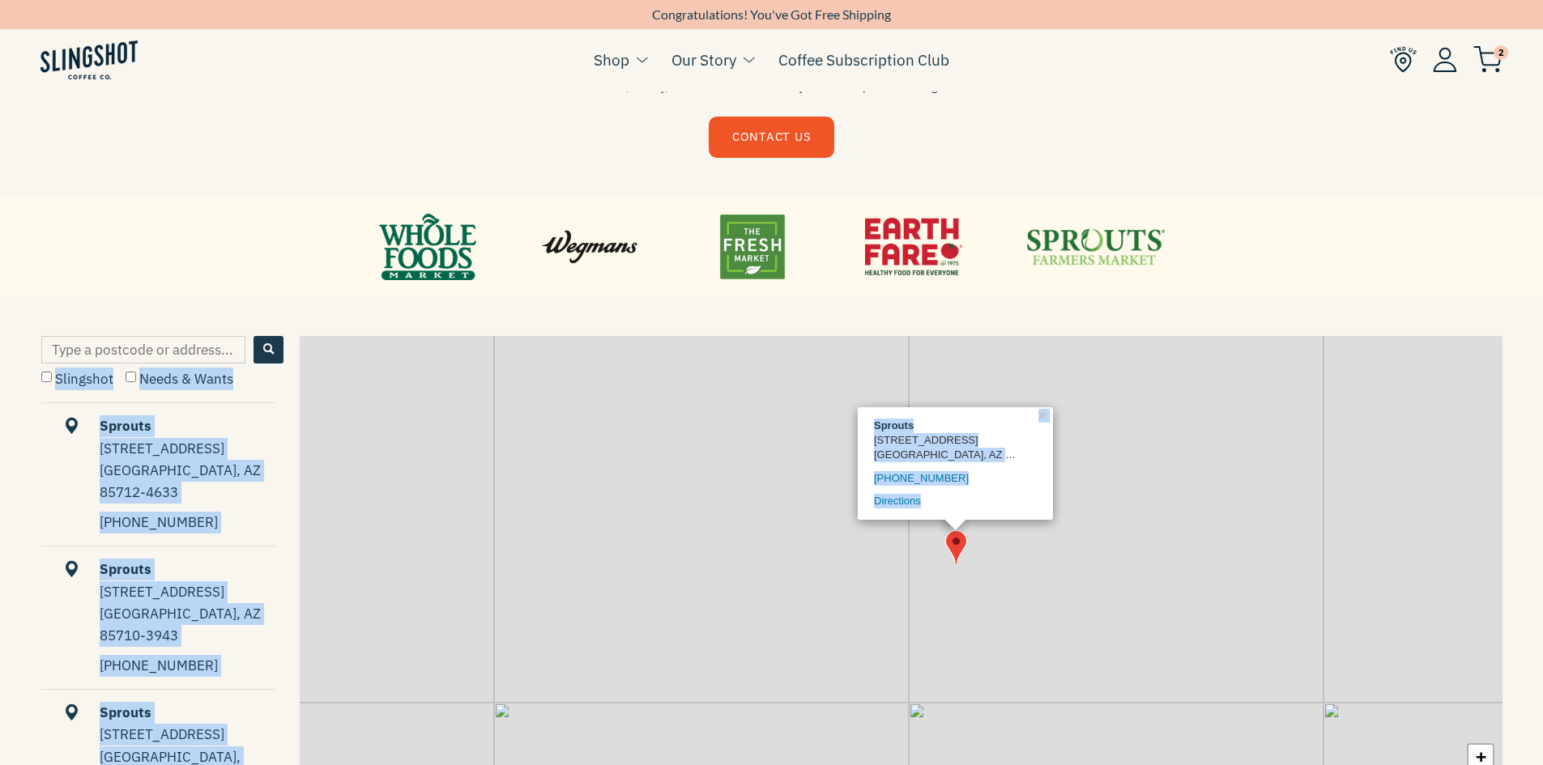
scroll to position [838, 0]
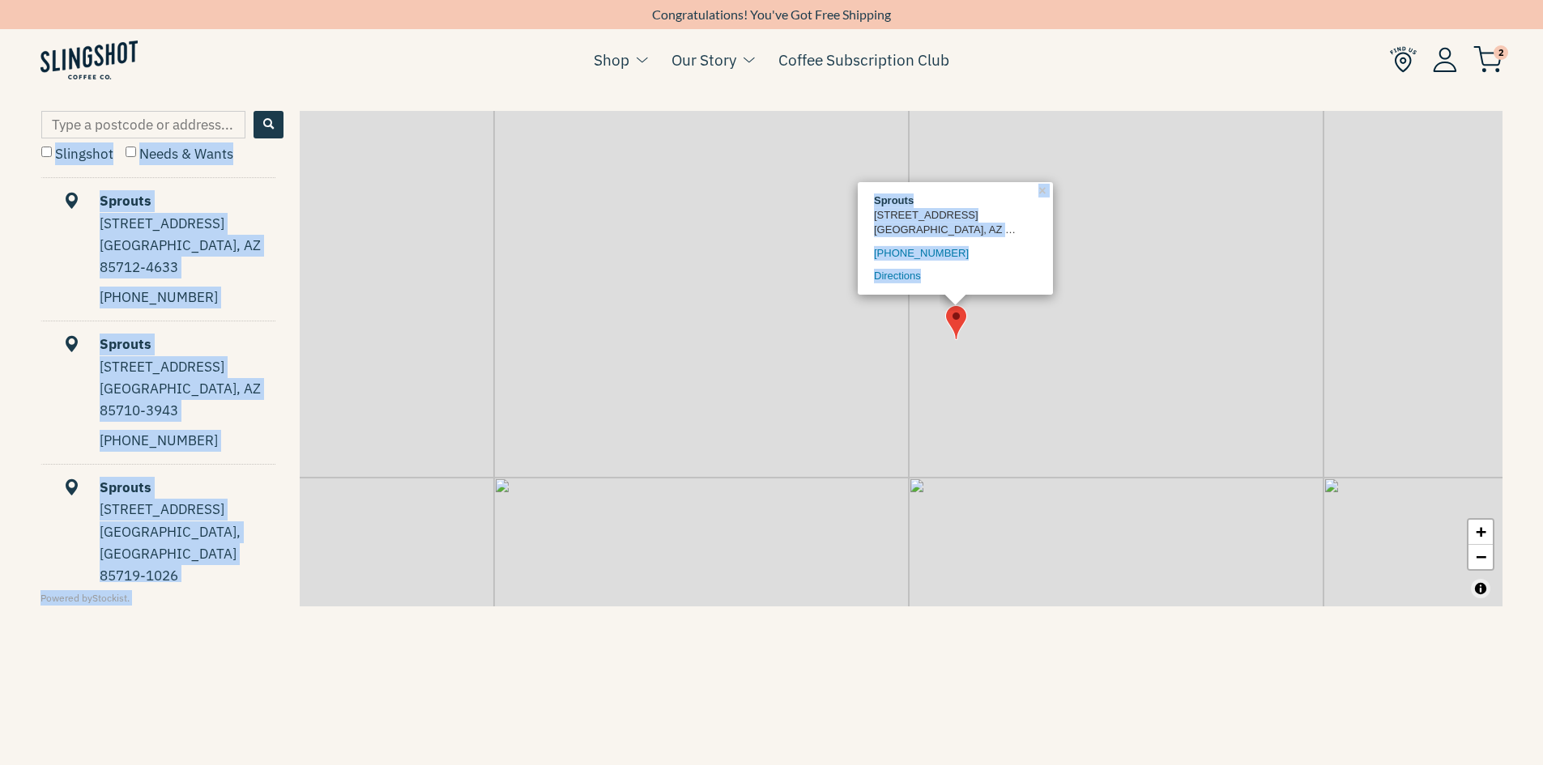
drag, startPoint x: 952, startPoint y: 655, endPoint x: 876, endPoint y: 787, distance: 152.0
click at [876, 765] on html "Skip to content NEWSLETTER Sign up for our news letter to stay up to date on pr…" at bounding box center [771, 215] width 1543 height 2027
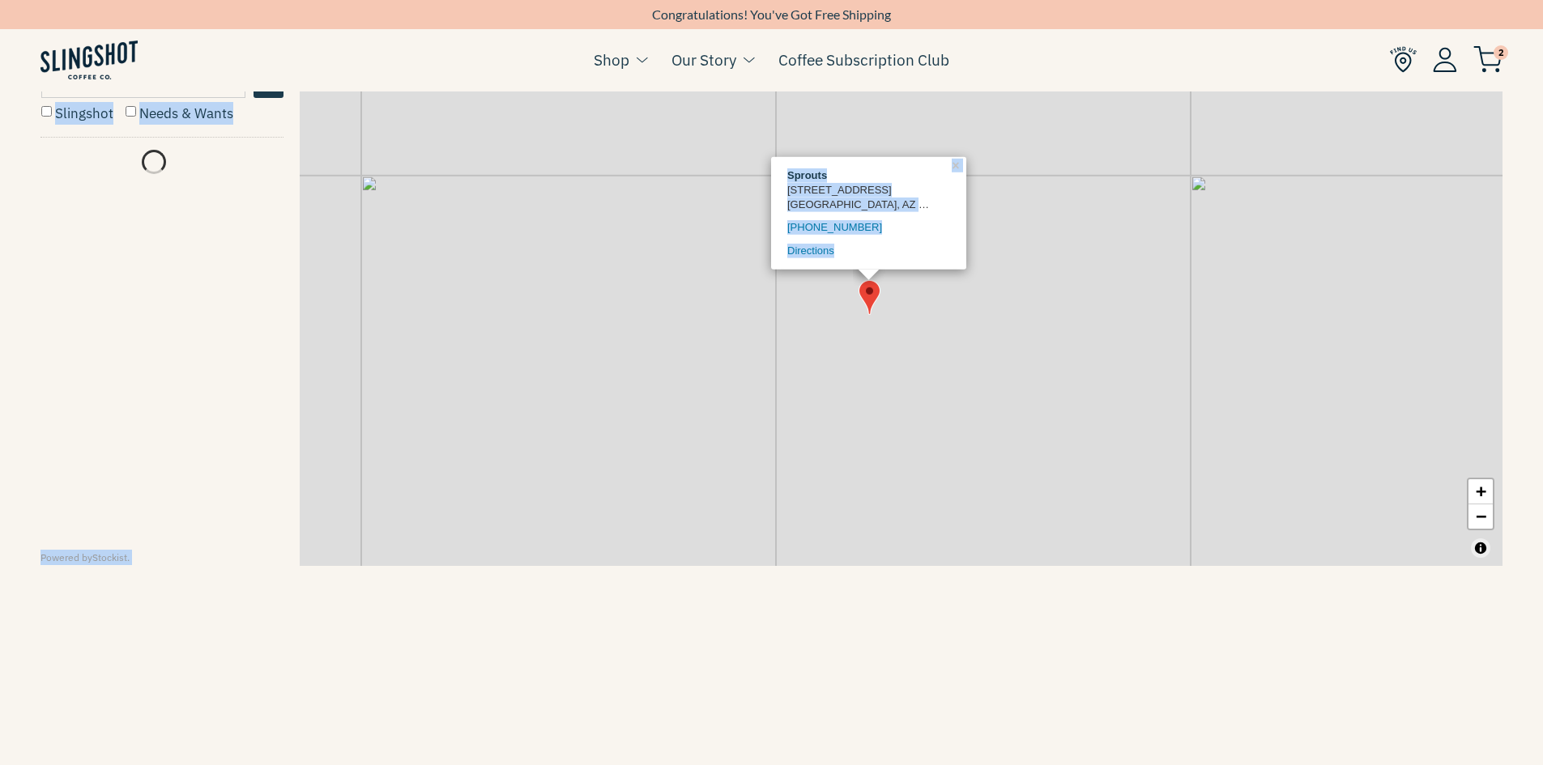
drag, startPoint x: 930, startPoint y: 418, endPoint x: 911, endPoint y: 526, distance: 109.3
click at [911, 526] on div "Sprouts [STREET_ADDRESS] 520-325-1320 Directions × + −" at bounding box center [901, 318] width 1203 height 496
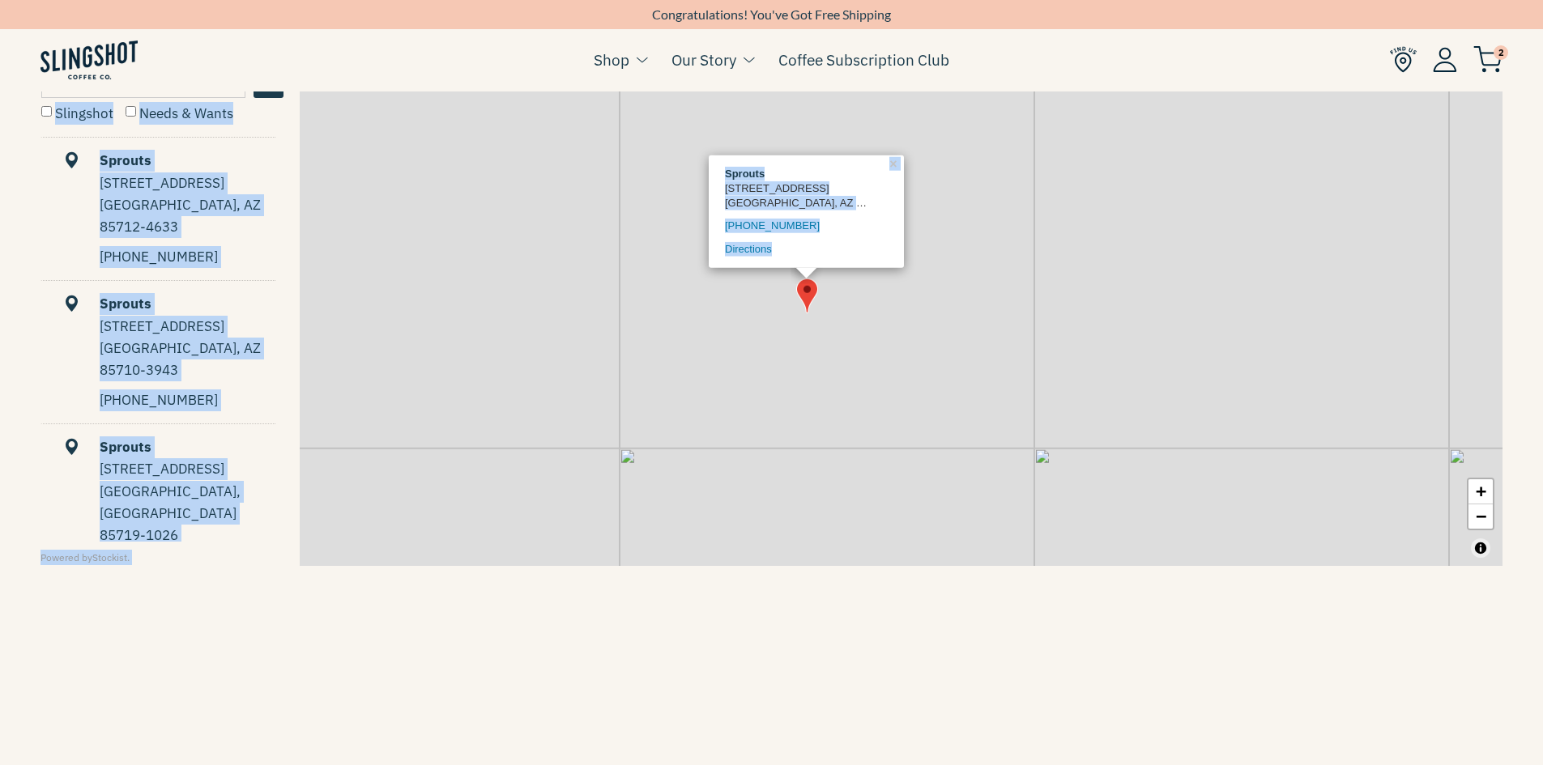
drag, startPoint x: 925, startPoint y: 437, endPoint x: 922, endPoint y: 534, distance: 97.2
click at [922, 534] on div "Sprouts [STREET_ADDRESS] 520-325-1320 Directions × + −" at bounding box center [901, 318] width 1203 height 496
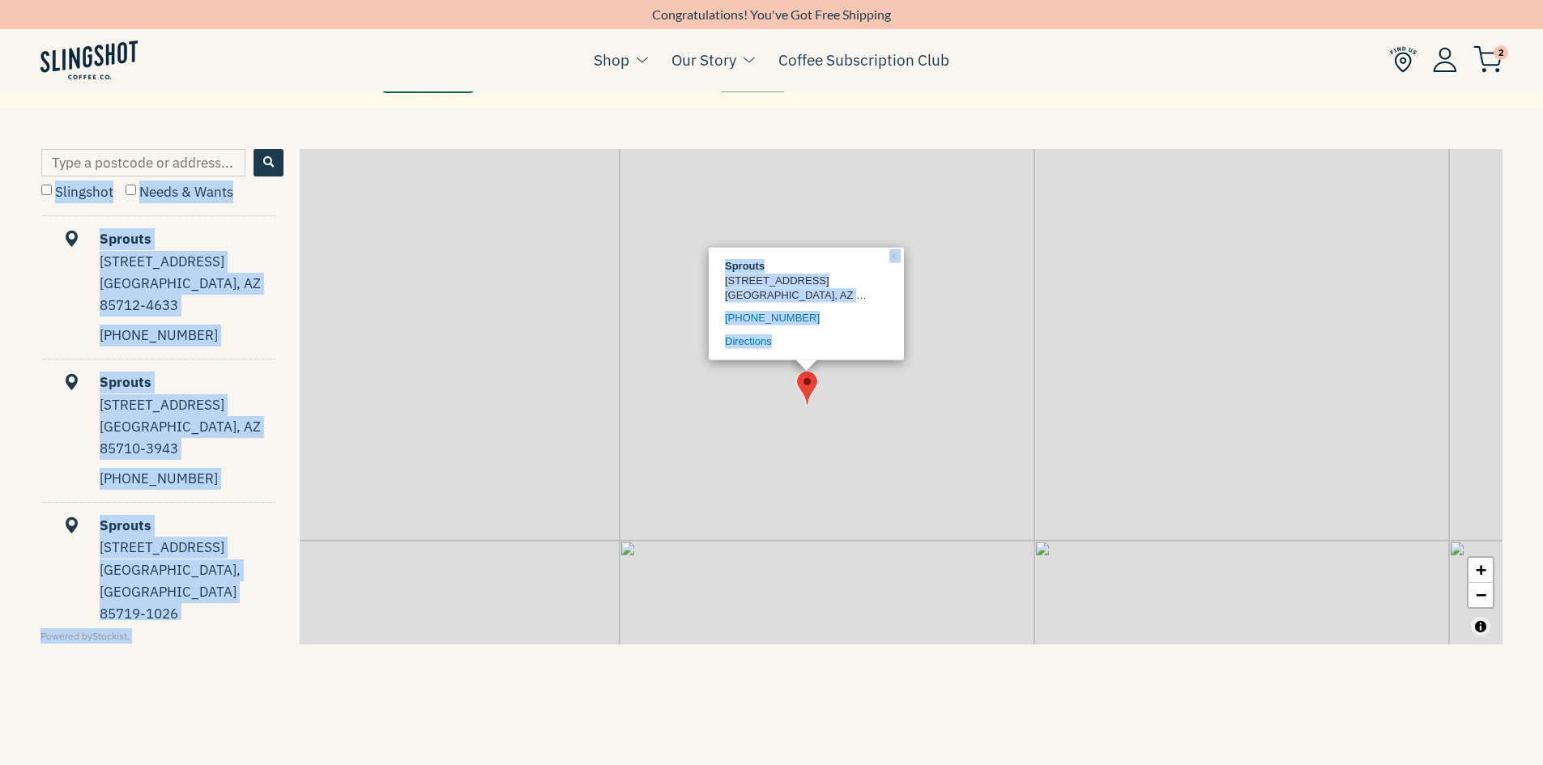
scroll to position [433, 0]
